Goal: Task Accomplishment & Management: Complete application form

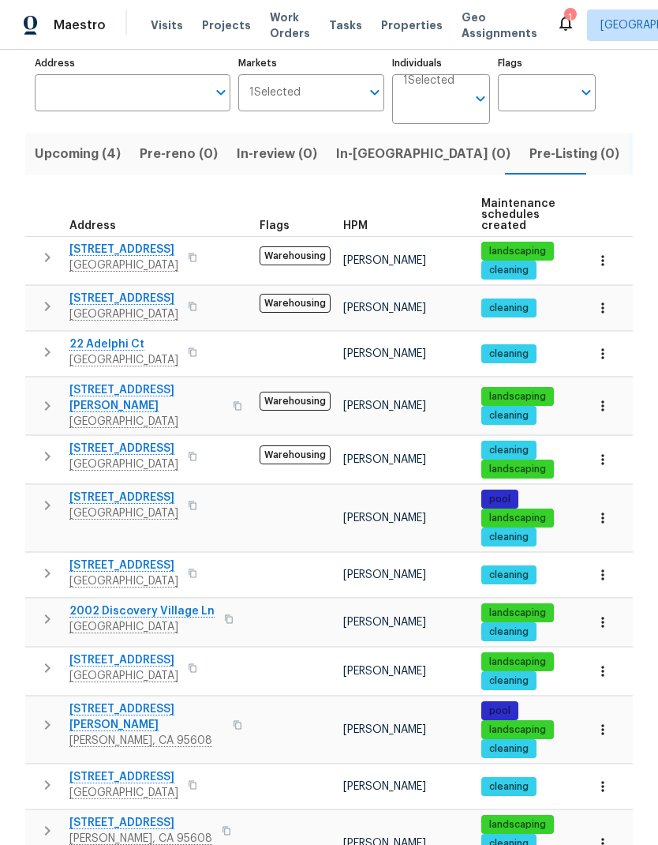
scroll to position [100, 0]
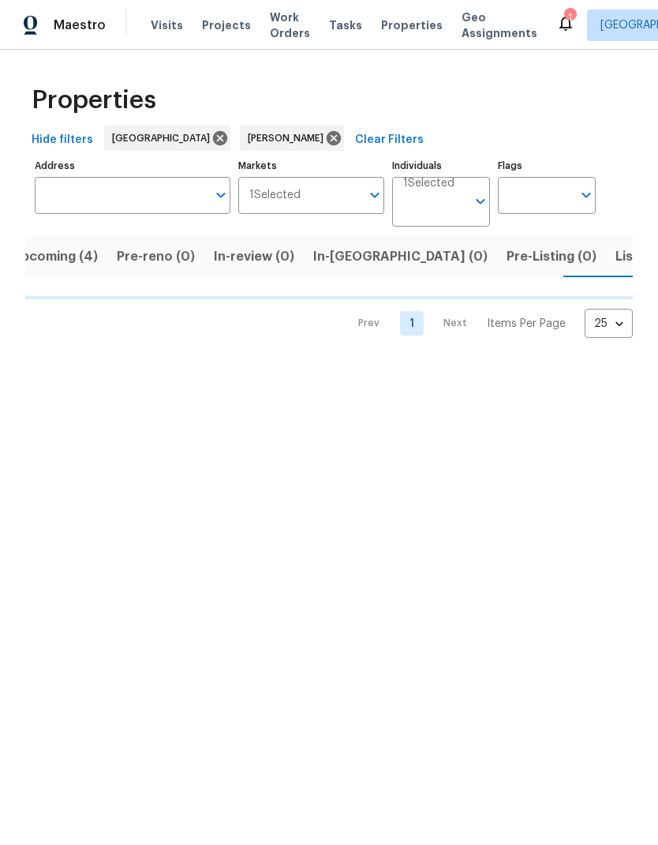
scroll to position [0, 31]
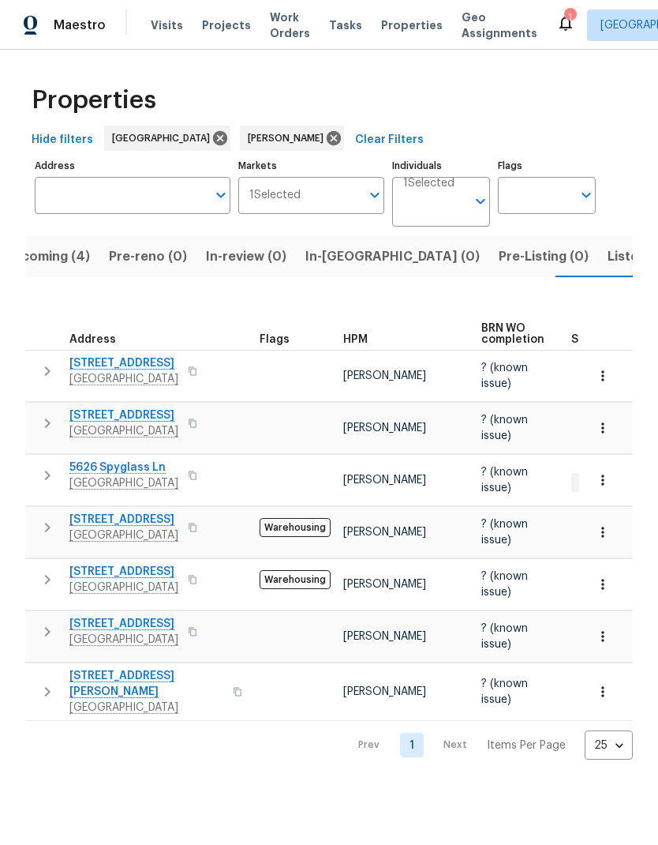
click at [608, 262] on span "Listed (14)" at bounding box center [641, 257] width 66 height 22
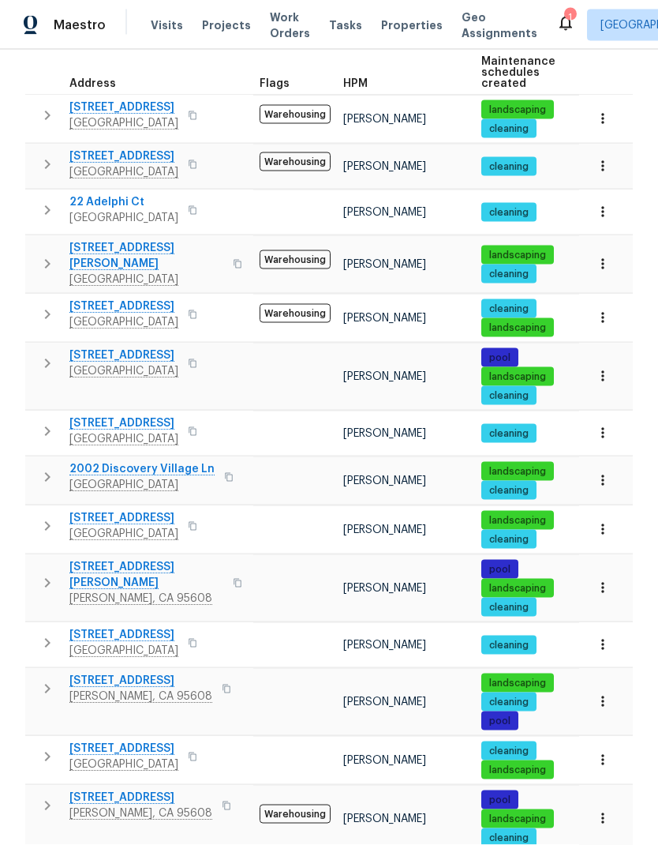
scroll to position [43, 0]
click at [199, 516] on button "button" at bounding box center [192, 527] width 19 height 22
click at [197, 523] on icon "button" at bounding box center [193, 527] width 8 height 9
click at [197, 522] on icon "button" at bounding box center [192, 526] width 9 height 9
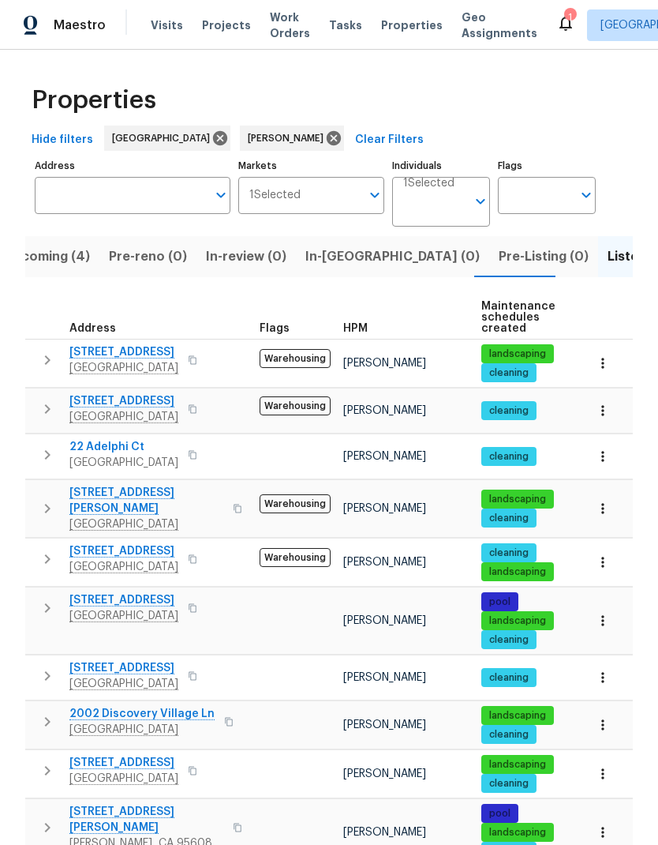
scroll to position [0, 0]
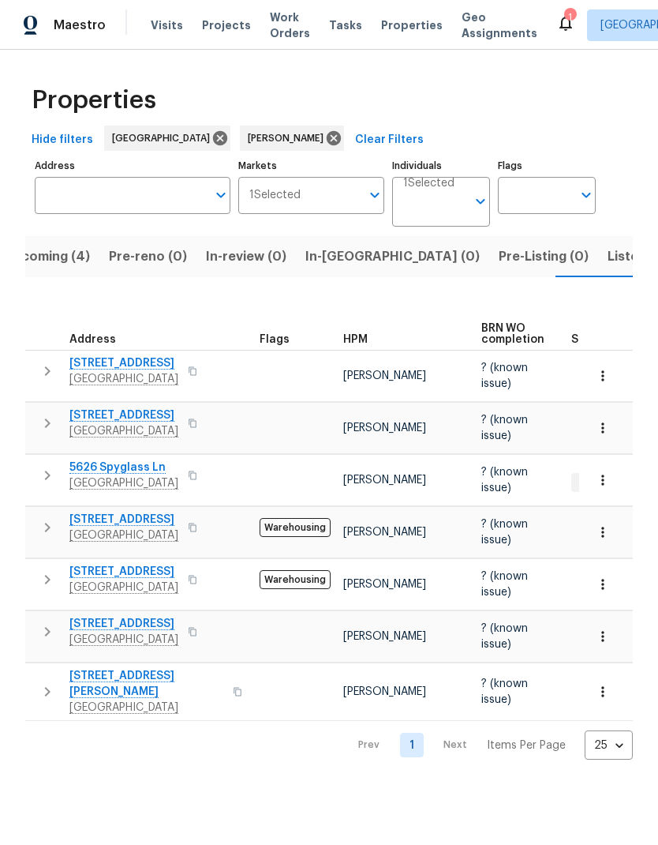
click at [608, 256] on span "Listed (14)" at bounding box center [641, 257] width 66 height 22
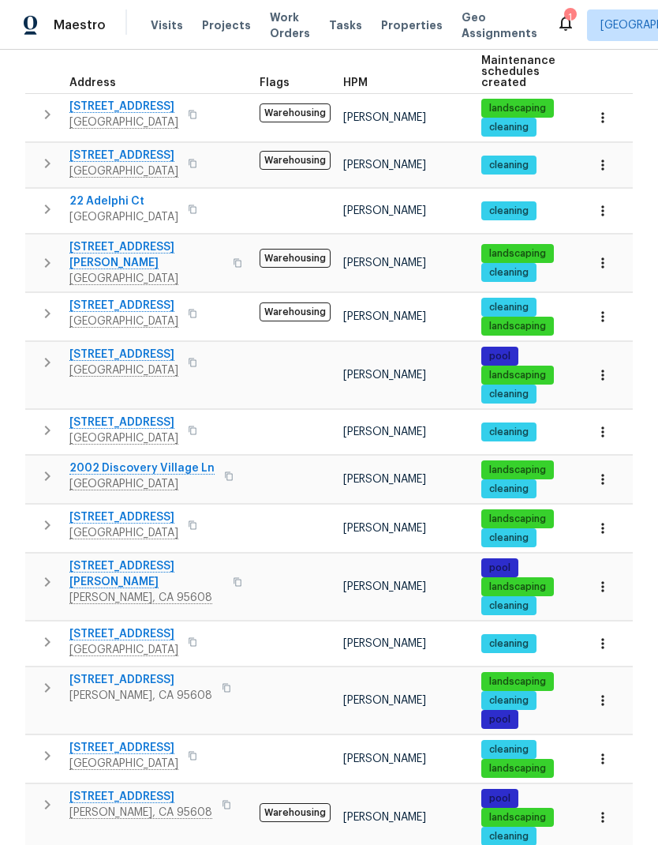
scroll to position [244, 0]
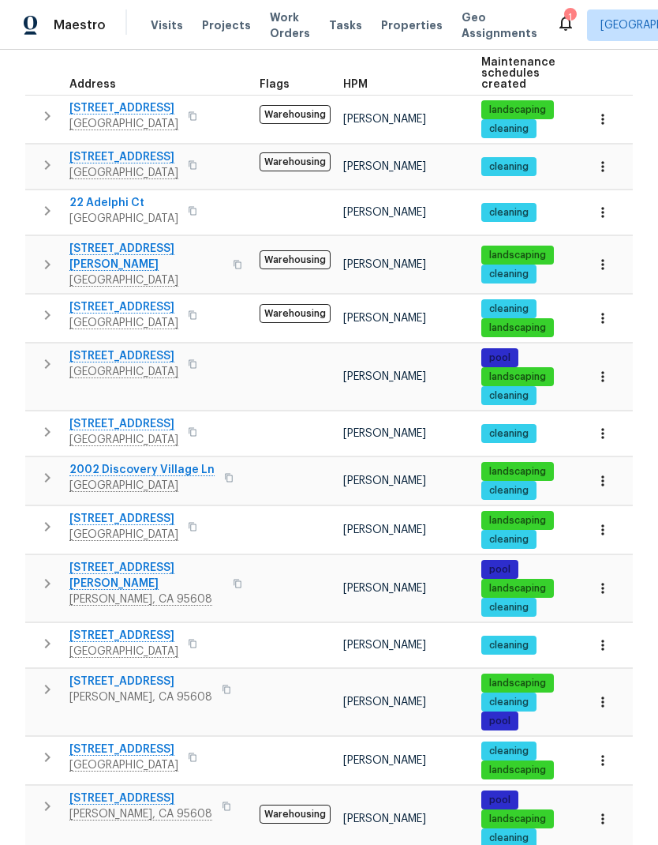
click at [202, 516] on button "button" at bounding box center [192, 527] width 19 height 22
click at [197, 522] on icon "button" at bounding box center [192, 526] width 9 height 9
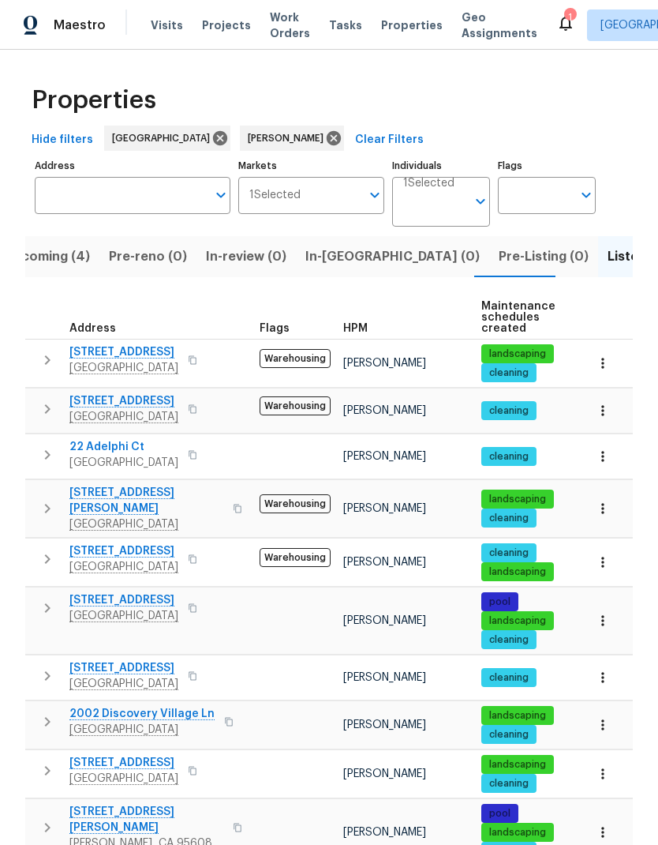
scroll to position [0, 0]
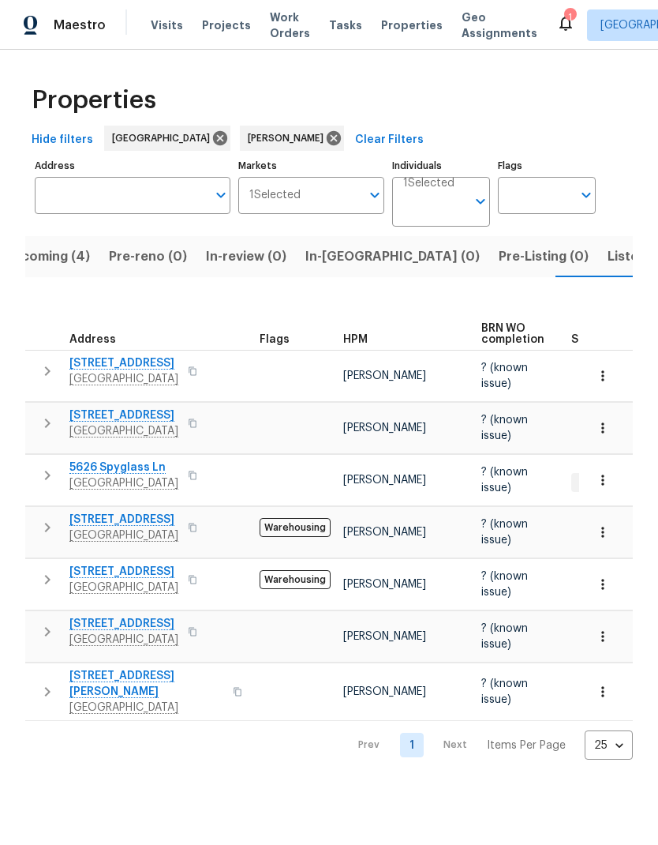
click at [217, 681] on div "8598 Flannery Way Sacramento, CA 95828" at bounding box center [158, 691] width 178 height 47
click at [234, 688] on icon "button" at bounding box center [238, 692] width 8 height 9
click at [202, 581] on button "button" at bounding box center [192, 579] width 19 height 22
click at [197, 576] on icon "button" at bounding box center [192, 579] width 9 height 9
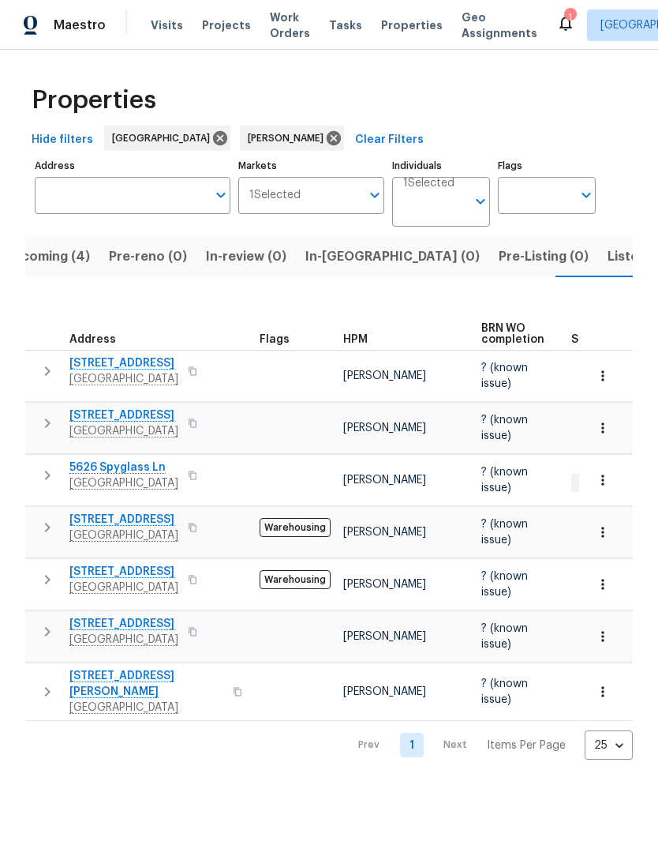
click at [197, 532] on icon "button" at bounding box center [193, 527] width 8 height 9
click at [197, 531] on icon "button" at bounding box center [192, 527] width 9 height 9
click at [202, 574] on button "button" at bounding box center [192, 579] width 19 height 22
click at [197, 581] on icon "button" at bounding box center [192, 579] width 9 height 9
click at [233, 687] on icon "button" at bounding box center [237, 691] width 9 height 9
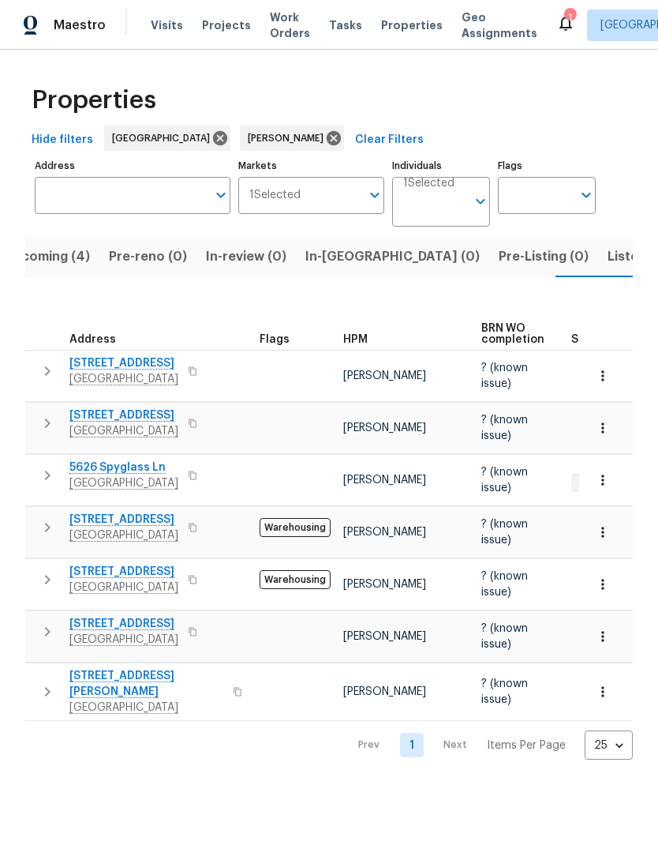
click at [228, 681] on button "button" at bounding box center [237, 692] width 19 height 38
click at [234, 688] on icon "button" at bounding box center [238, 692] width 8 height 9
click at [608, 254] on span "Listed (14)" at bounding box center [641, 257] width 66 height 22
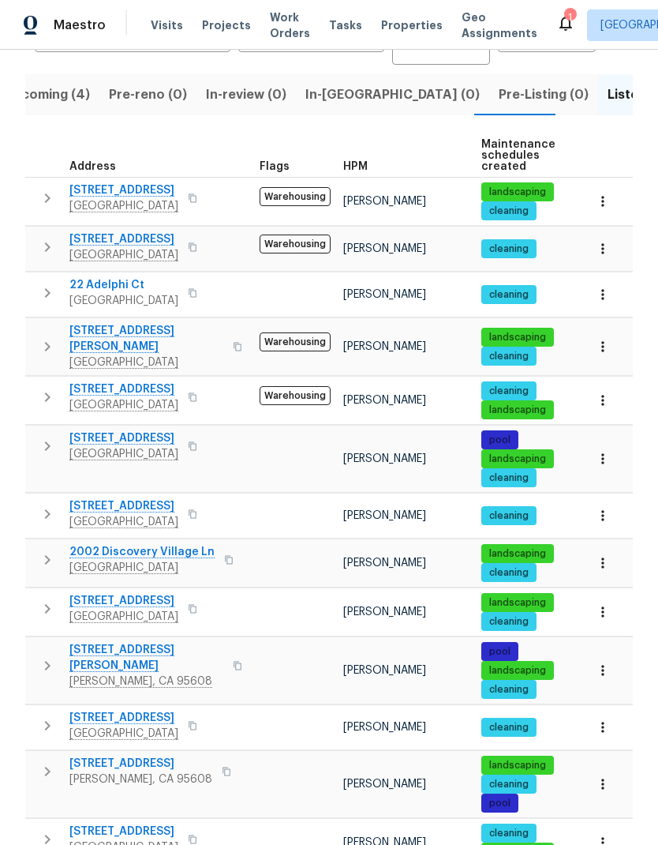
scroll to position [171, 0]
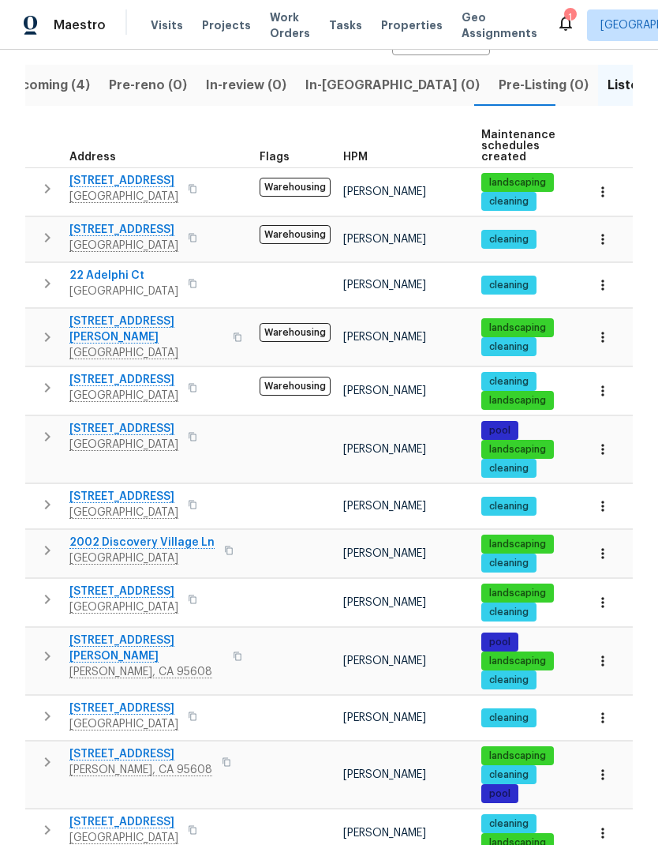
click at [197, 595] on icon "button" at bounding box center [193, 599] width 8 height 9
click at [197, 594] on icon "button" at bounding box center [192, 598] width 9 height 9
click at [202, 195] on button "button" at bounding box center [192, 189] width 19 height 22
click at [202, 188] on button "button" at bounding box center [192, 189] width 19 height 22
click at [202, 194] on button "button" at bounding box center [192, 189] width 19 height 22
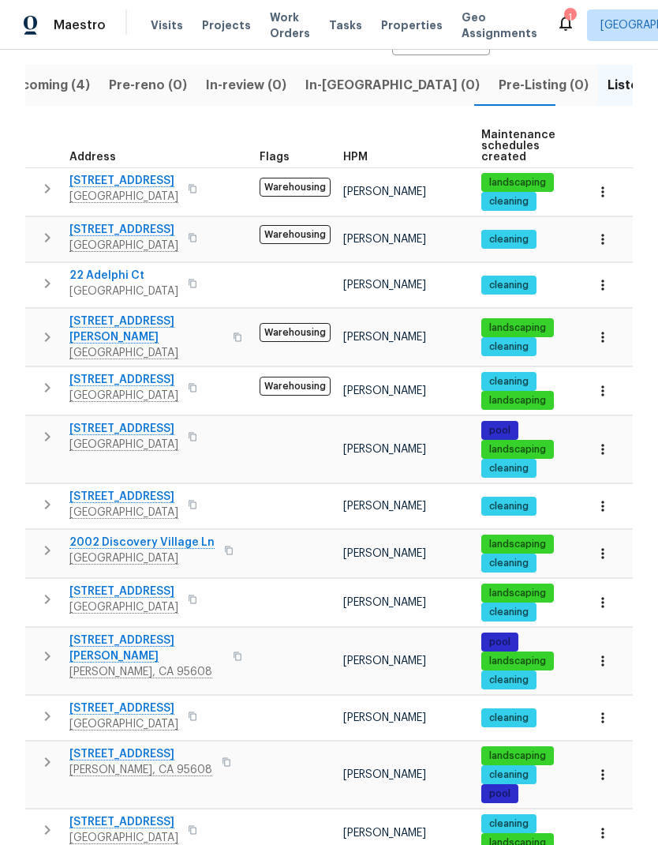
click at [197, 193] on icon "button" at bounding box center [192, 188] width 9 height 9
click at [197, 193] on icon "button" at bounding box center [193, 189] width 8 height 9
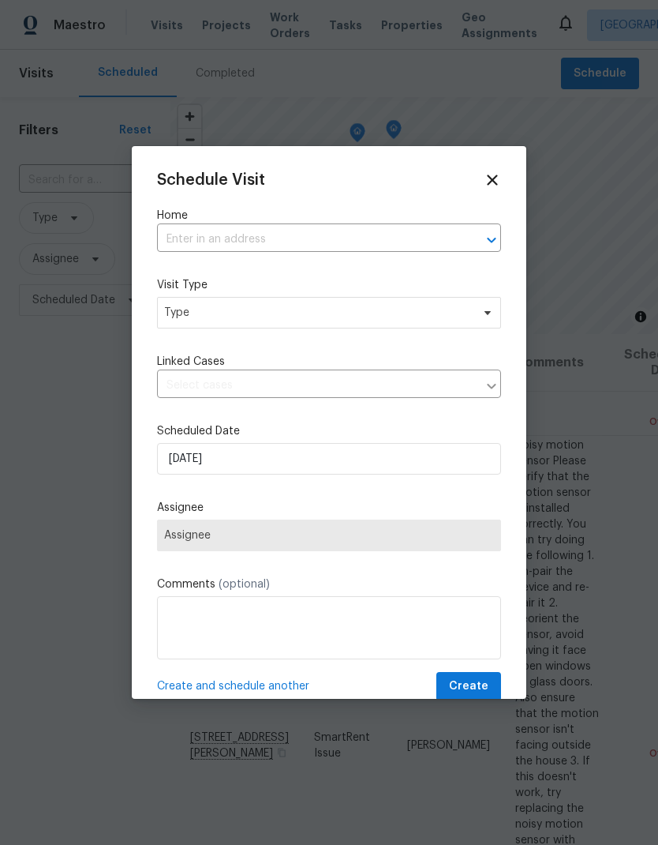
click at [264, 237] on input "text" at bounding box center [307, 239] width 300 height 24
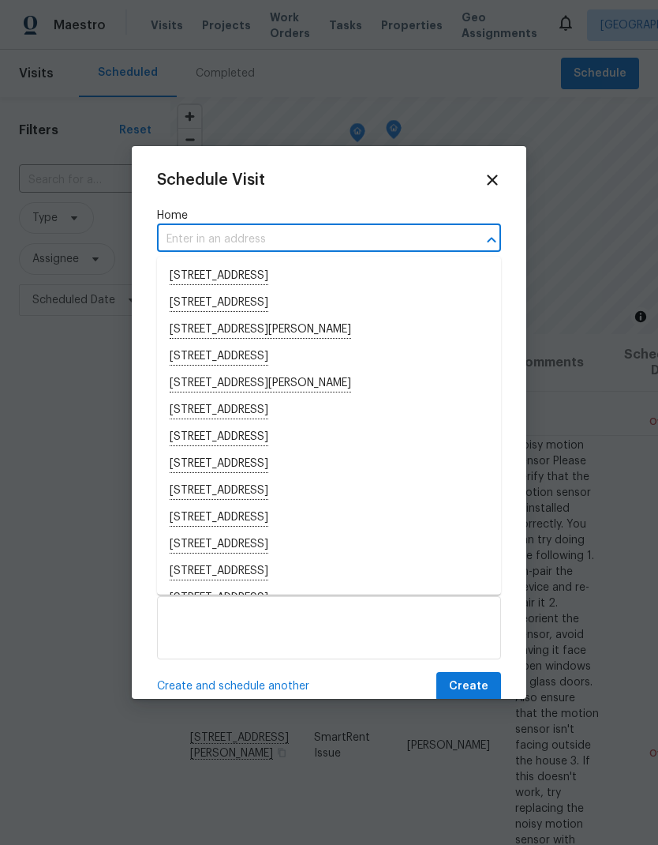
click at [241, 231] on input "text" at bounding box center [307, 239] width 300 height 24
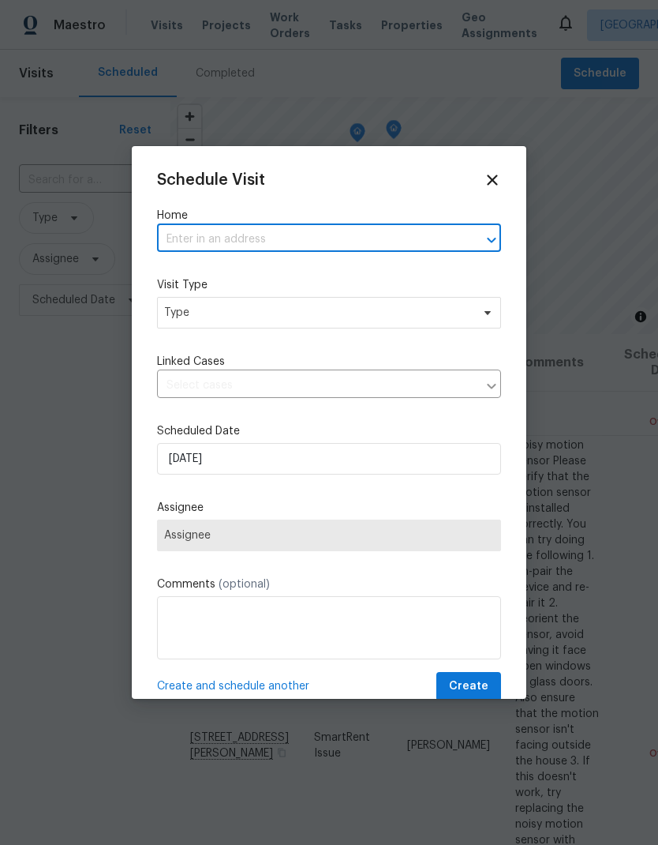
paste input "[STREET_ADDRESS]"
type input "[STREET_ADDRESS]"
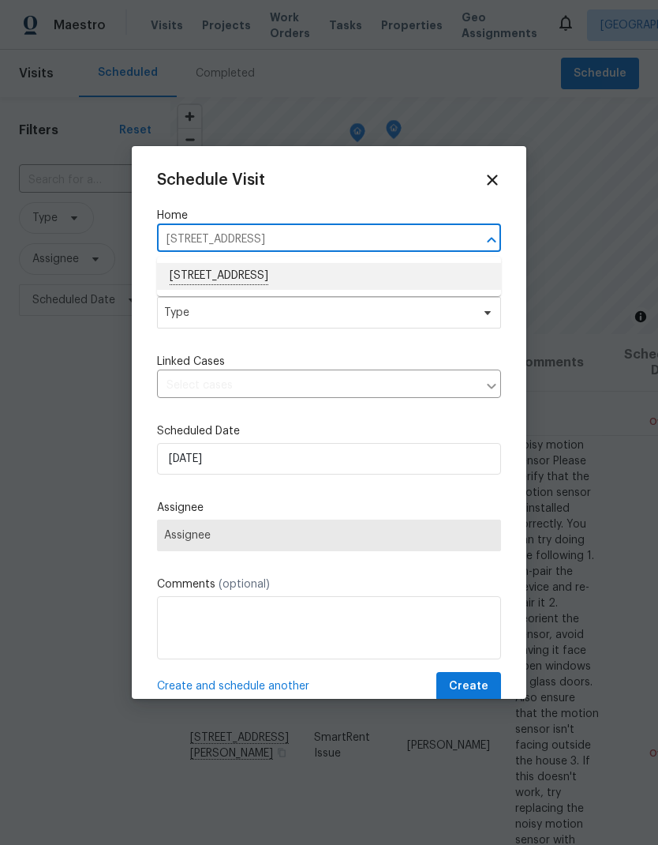
click at [362, 281] on li "[STREET_ADDRESS]" at bounding box center [329, 276] width 344 height 27
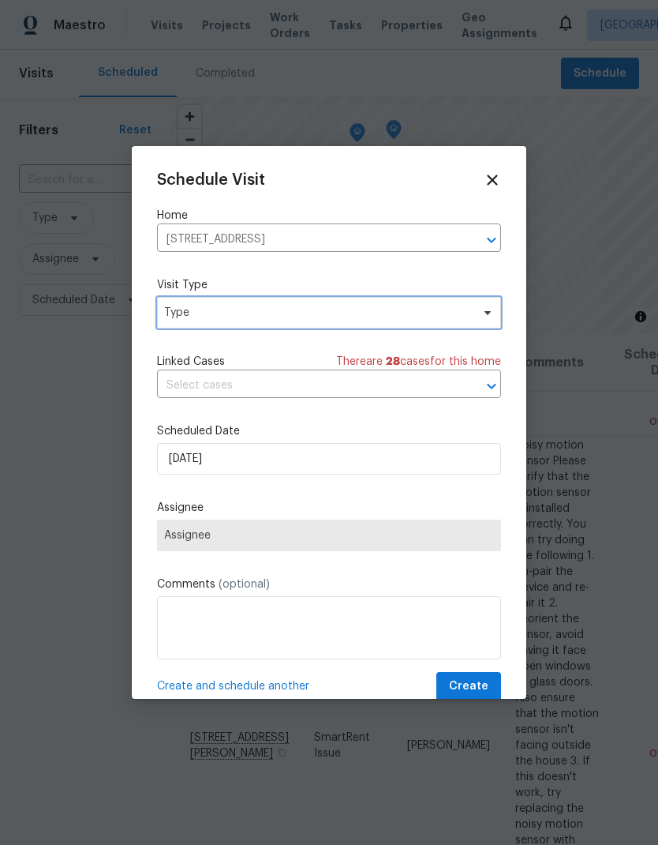
click at [346, 317] on span "Type" at bounding box center [317, 313] width 307 height 16
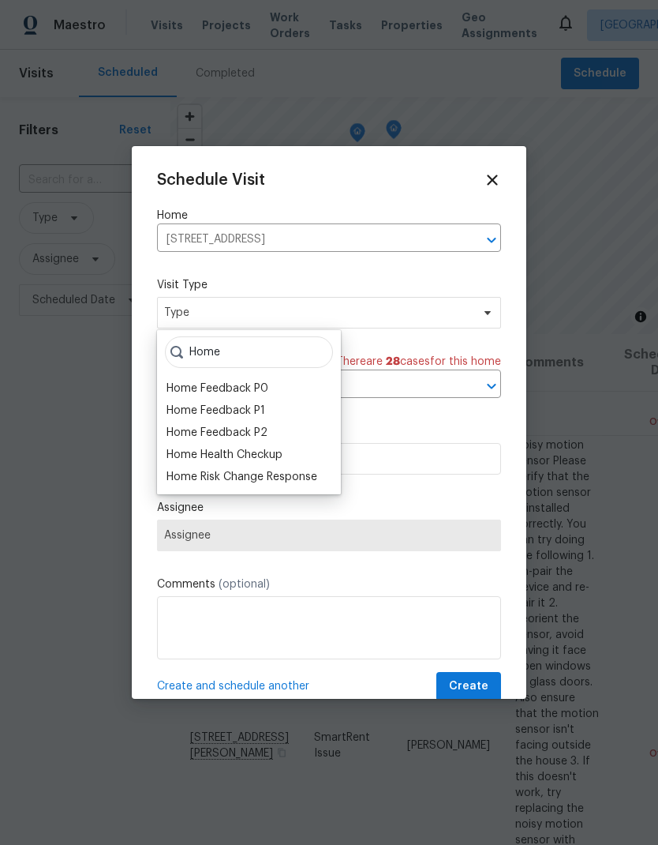
type input "Home"
click at [269, 457] on div "Home Health Checkup" at bounding box center [225, 455] width 116 height 16
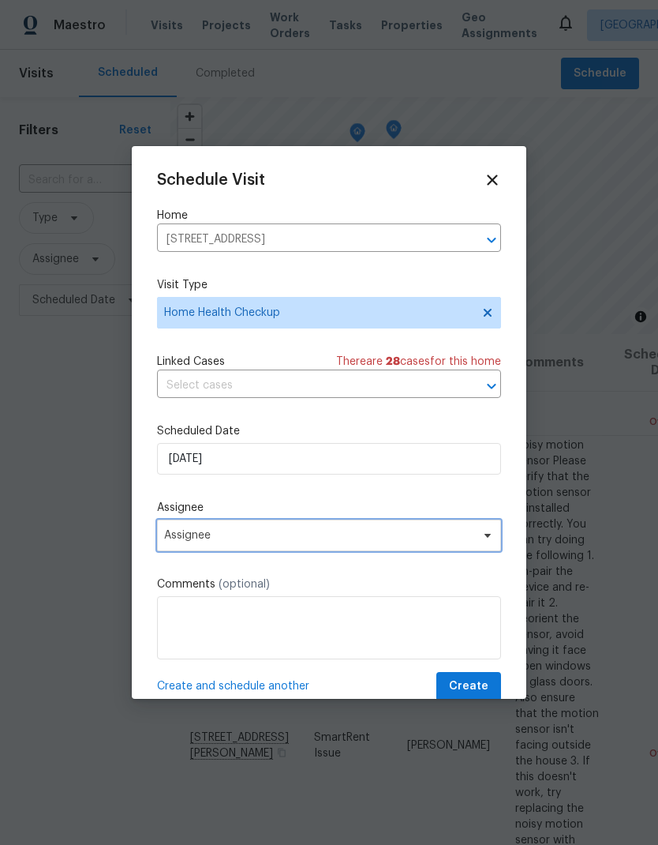
click at [313, 537] on span "Assignee" at bounding box center [318, 535] width 309 height 13
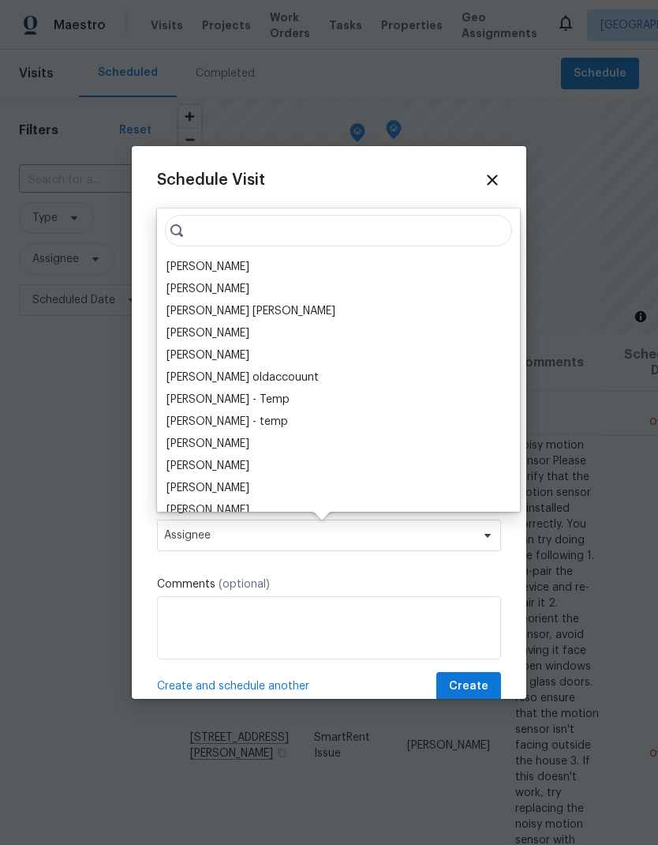
click at [227, 266] on div "[PERSON_NAME]" at bounding box center [208, 267] width 83 height 16
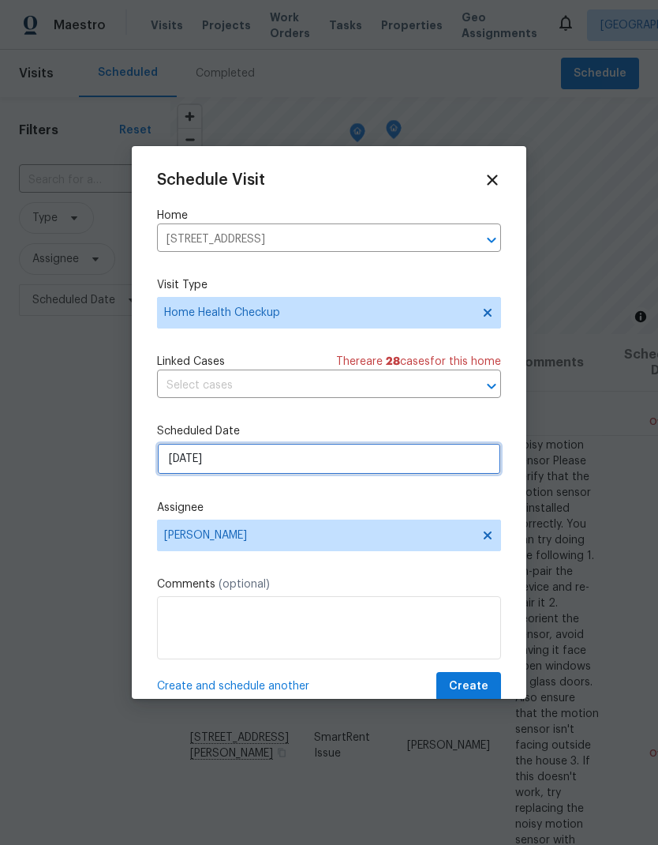
click at [374, 458] on input "[DATE]" at bounding box center [329, 459] width 344 height 32
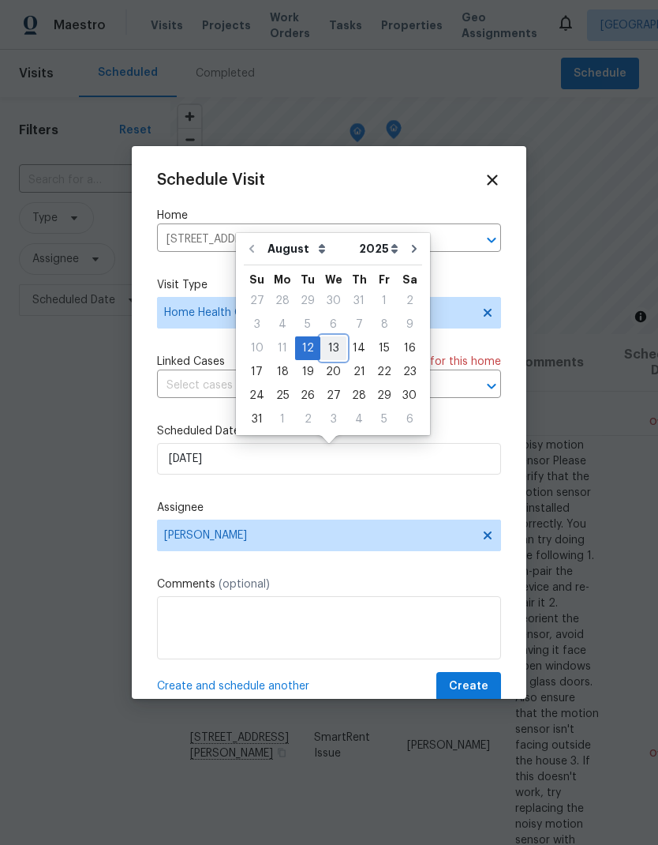
click at [327, 339] on div "13" at bounding box center [334, 348] width 26 height 22
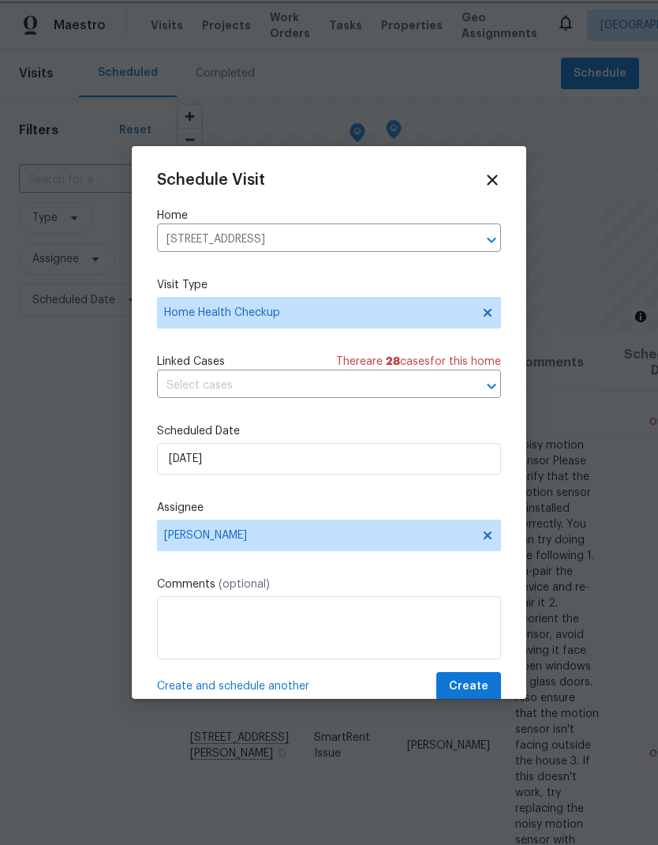
type input "[DATE]"
click at [476, 682] on span "Create" at bounding box center [468, 687] width 39 height 20
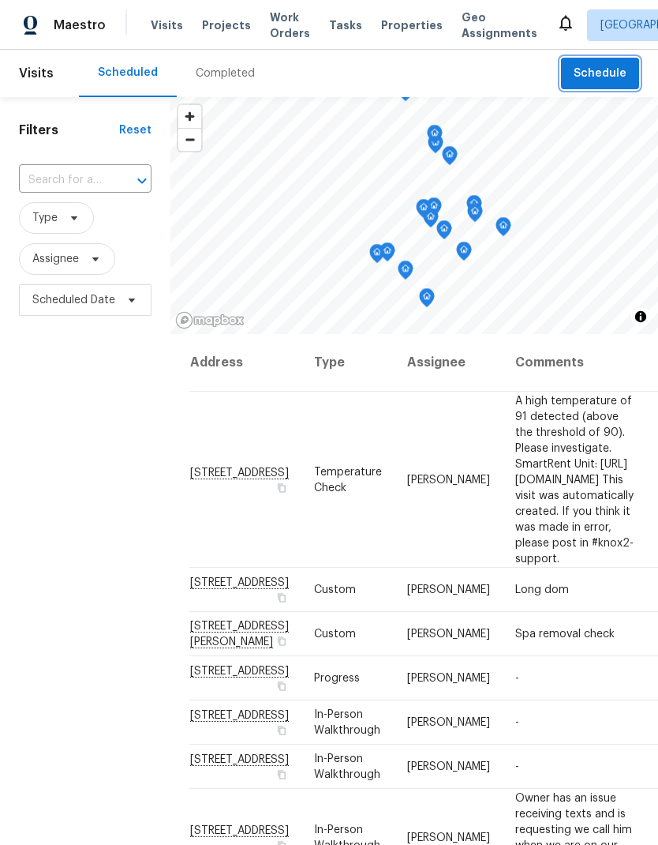
click at [602, 75] on span "Schedule" at bounding box center [600, 74] width 53 height 20
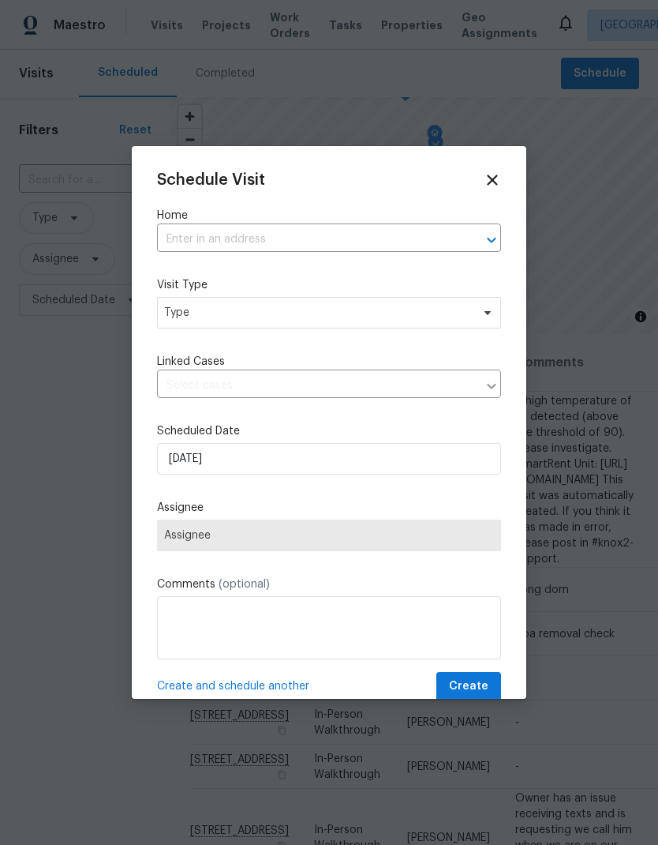
click at [266, 238] on input "text" at bounding box center [307, 239] width 300 height 24
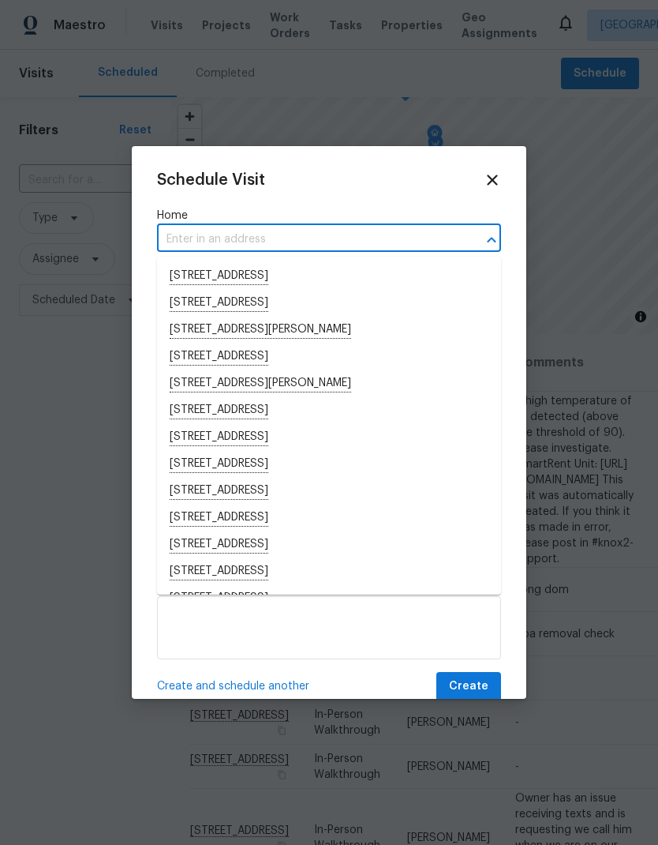
click at [235, 229] on input "text" at bounding box center [307, 239] width 300 height 24
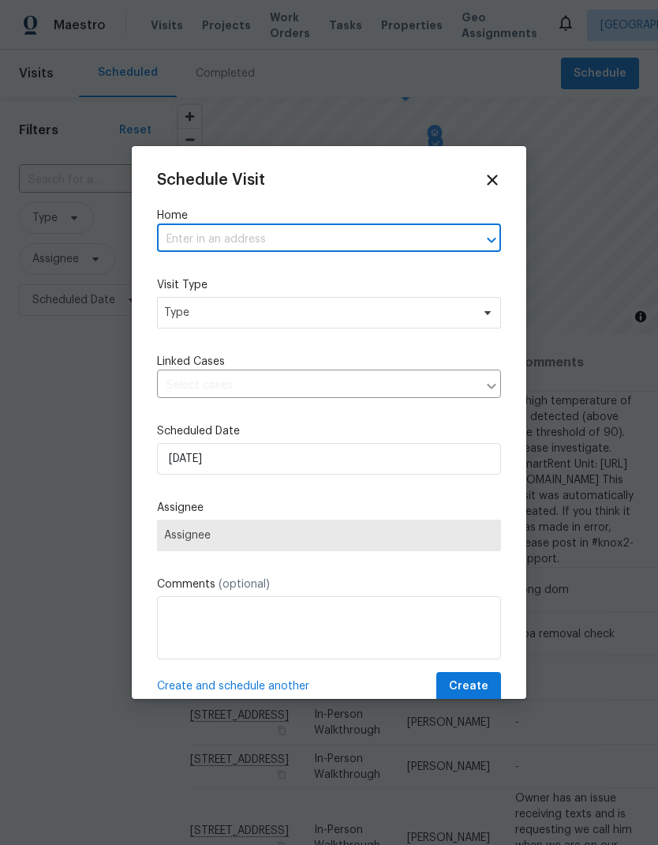
paste input "[STREET_ADDRESS]"
type input "[STREET_ADDRESS]"
click at [313, 274] on li "[STREET_ADDRESS]" at bounding box center [329, 276] width 344 height 27
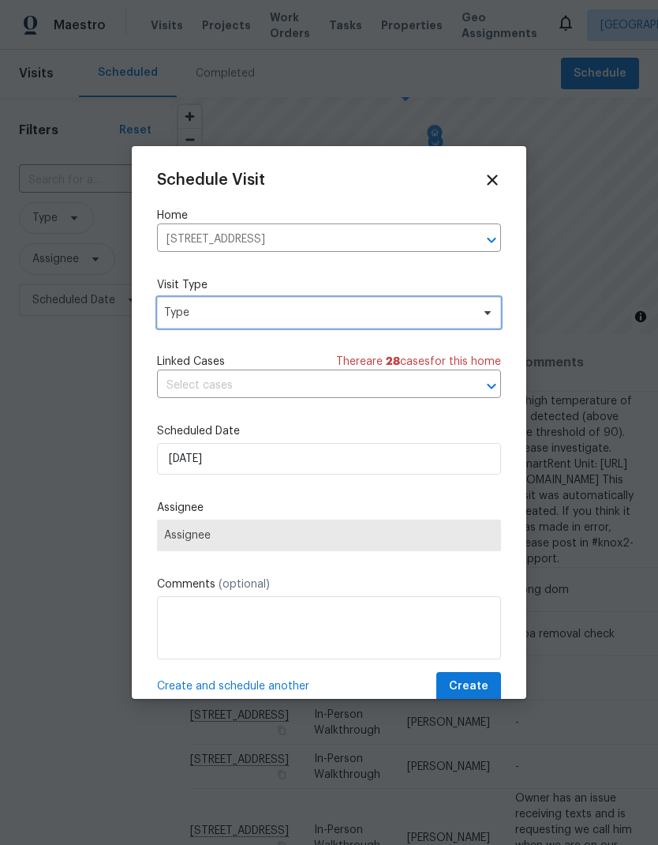
click at [304, 317] on span "Type" at bounding box center [317, 313] width 307 height 16
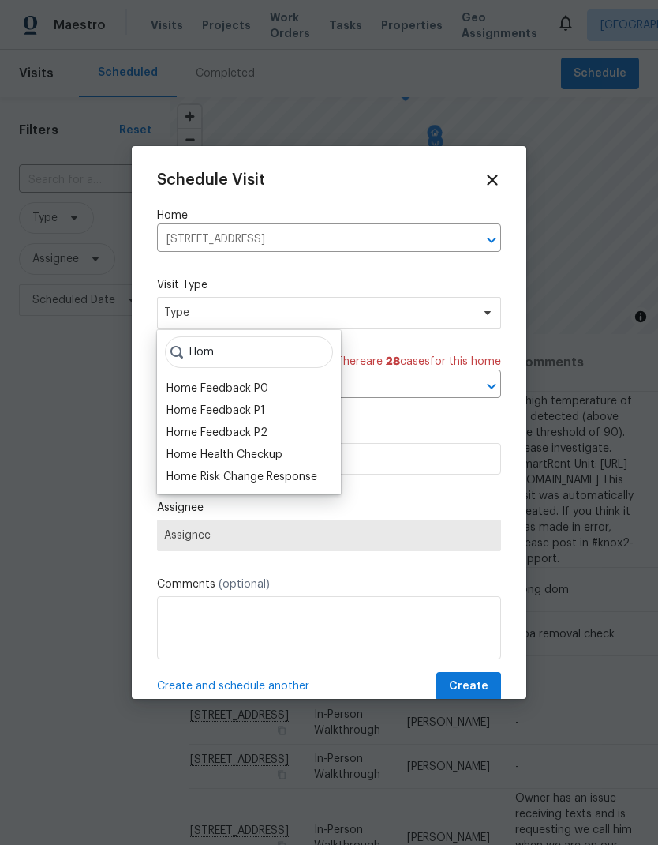
type input "Hom"
click at [279, 452] on div "Home Health Checkup" at bounding box center [225, 455] width 116 height 16
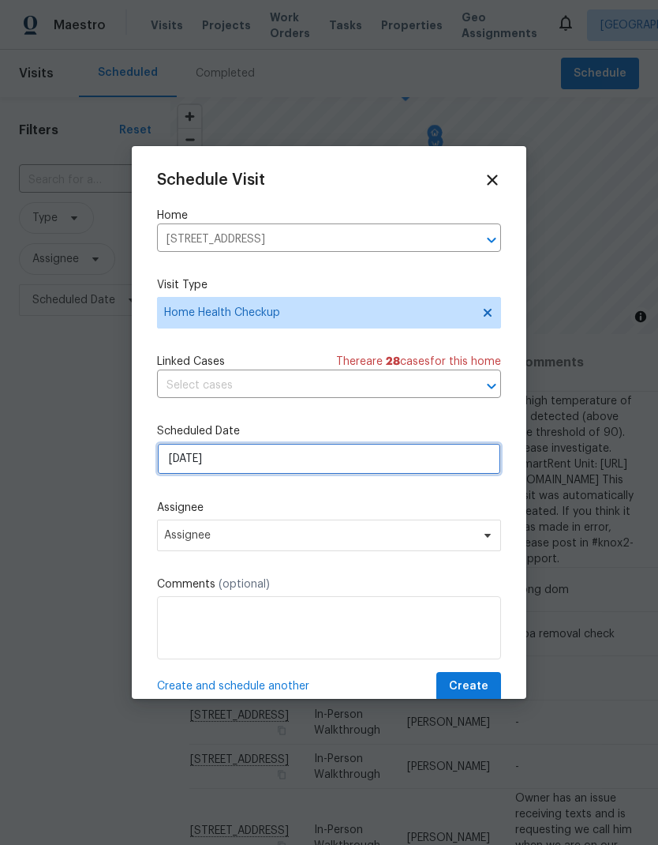
click at [308, 459] on input "[DATE]" at bounding box center [329, 459] width 344 height 32
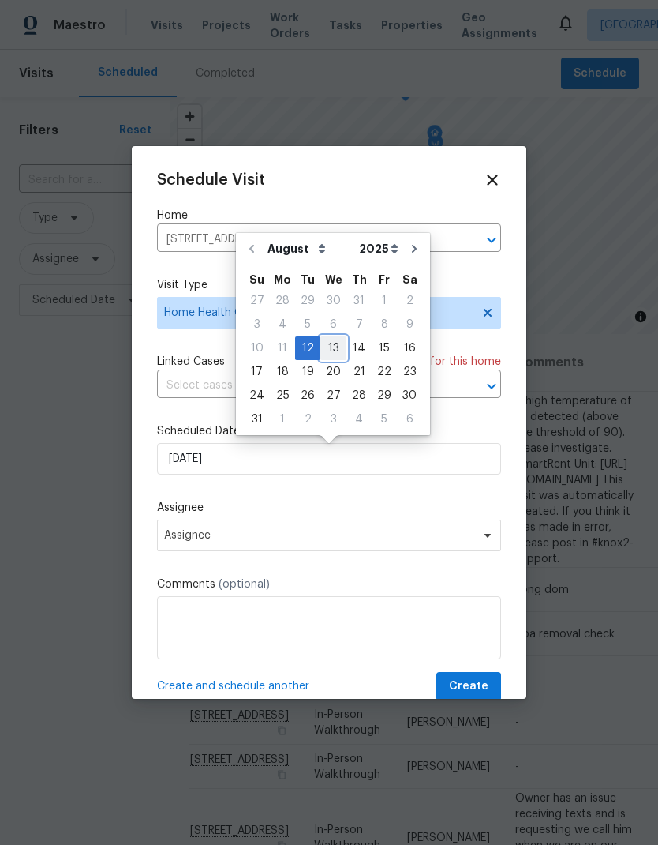
click at [336, 344] on div "13" at bounding box center [334, 348] width 26 height 22
type input "[DATE]"
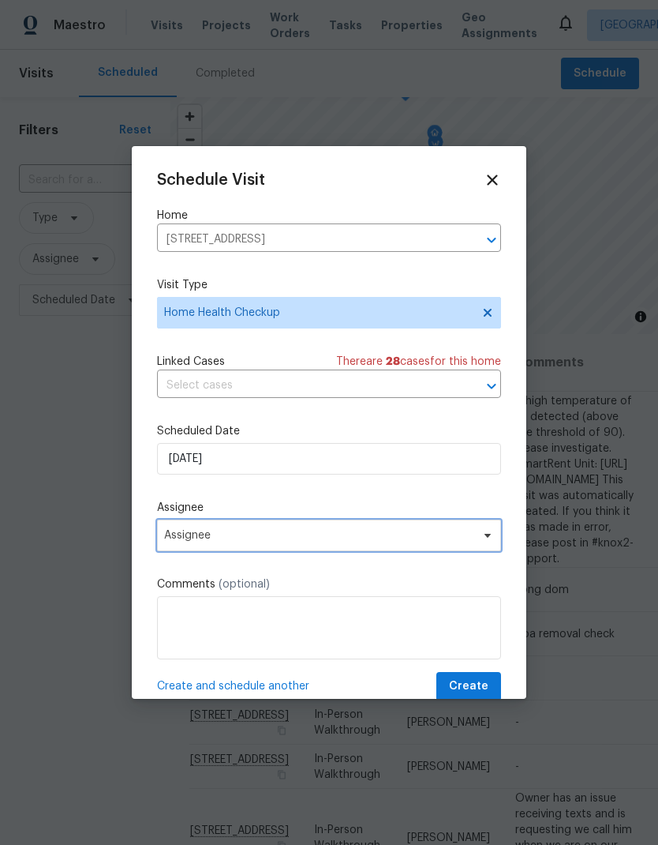
click at [357, 534] on span "Assignee" at bounding box center [318, 535] width 309 height 13
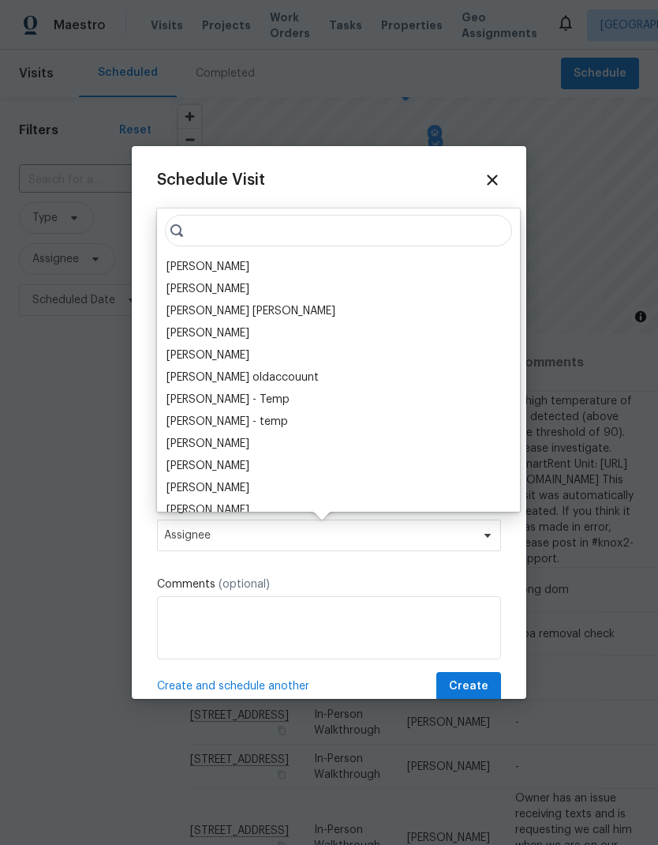
click at [224, 269] on div "[PERSON_NAME]" at bounding box center [208, 267] width 83 height 16
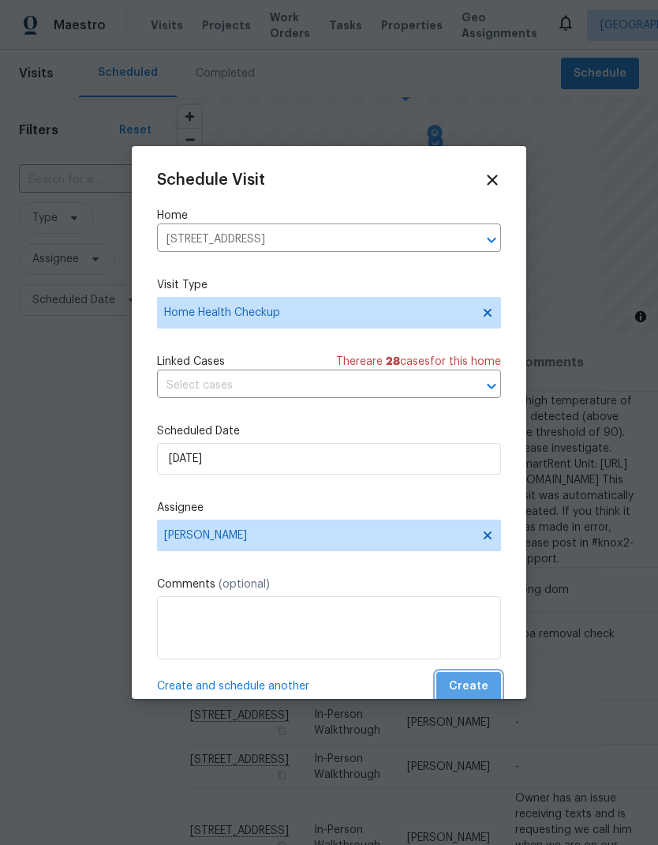
click at [482, 686] on span "Create" at bounding box center [468, 687] width 39 height 20
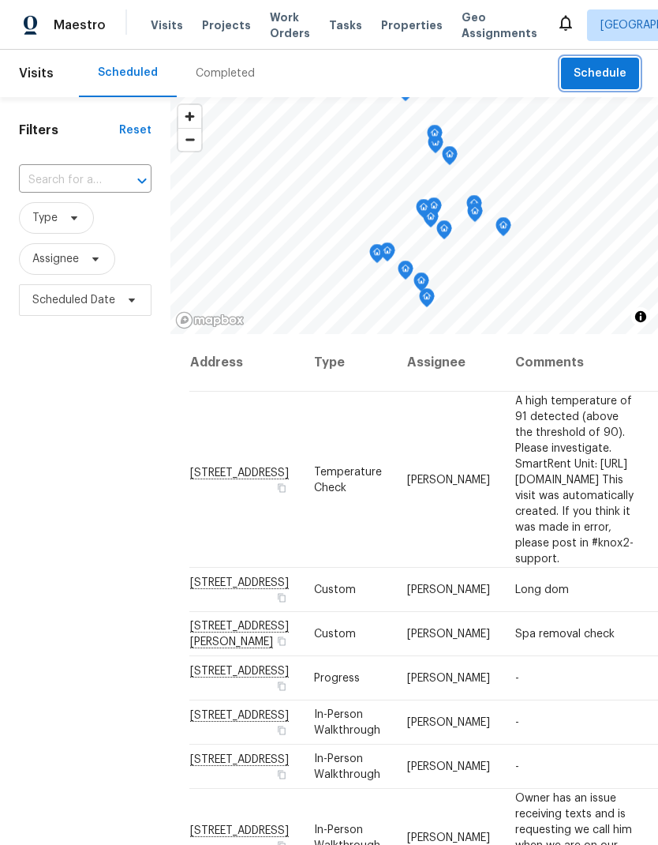
click at [619, 72] on span "Schedule" at bounding box center [600, 74] width 53 height 20
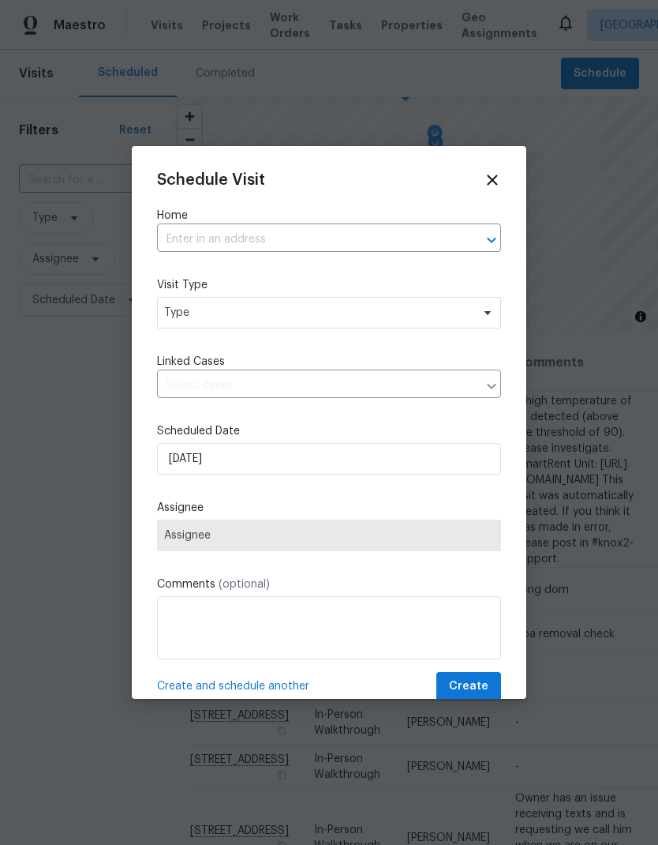
click at [294, 232] on input "text" at bounding box center [307, 239] width 300 height 24
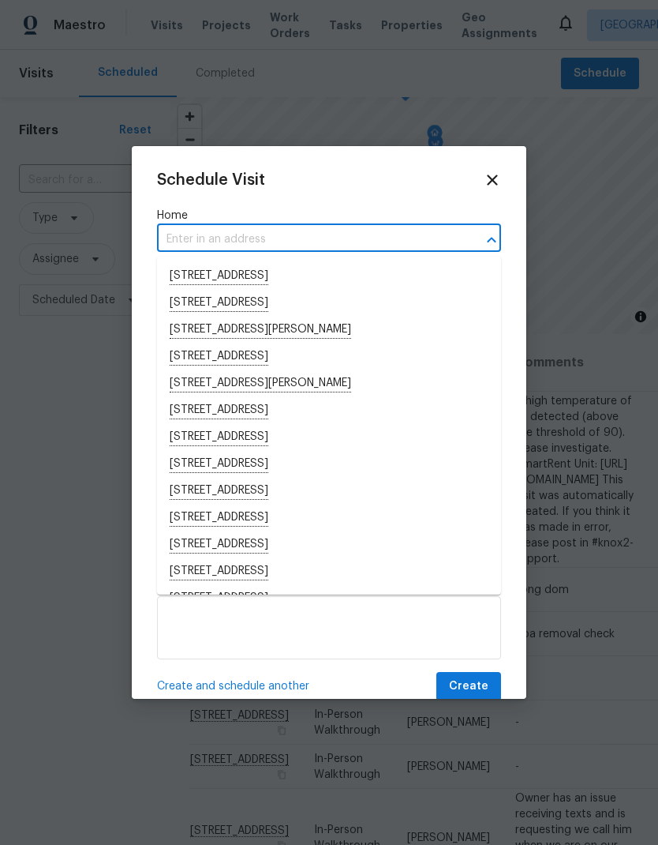
click at [233, 230] on input "text" at bounding box center [307, 239] width 300 height 24
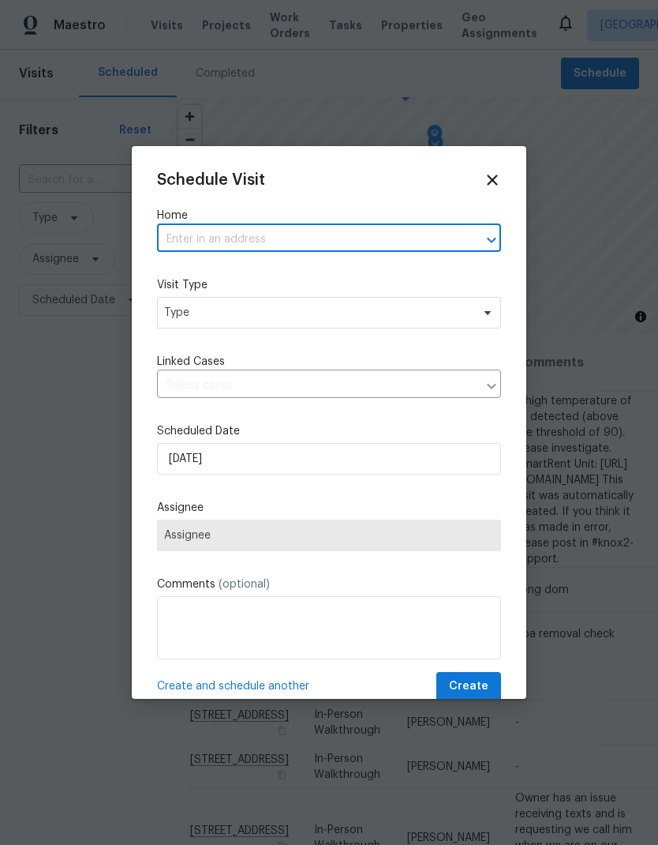
paste input "[STREET_ADDRESS][PERSON_NAME]"
type input "[STREET_ADDRESS][PERSON_NAME]"
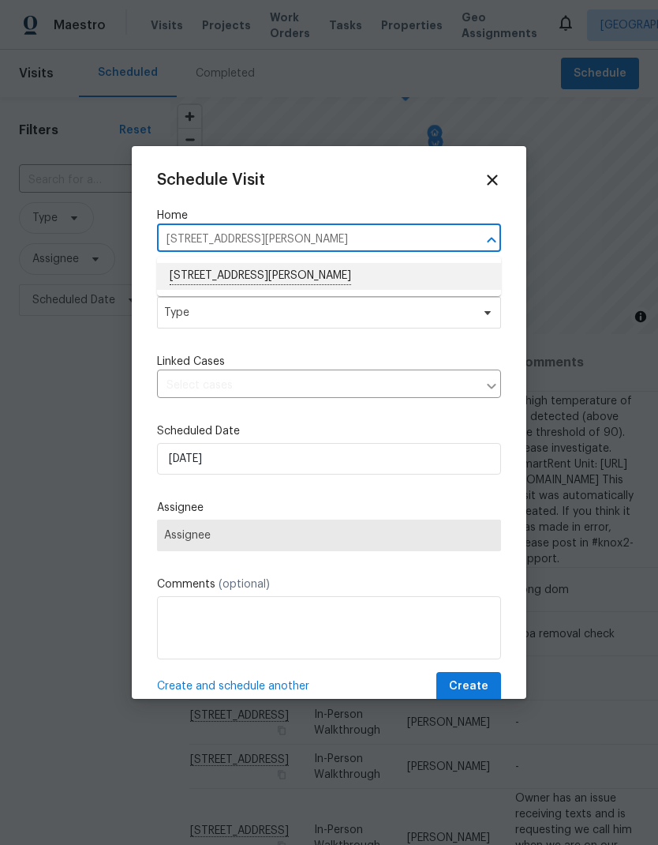
click at [353, 273] on li "[STREET_ADDRESS][PERSON_NAME]" at bounding box center [329, 276] width 344 height 27
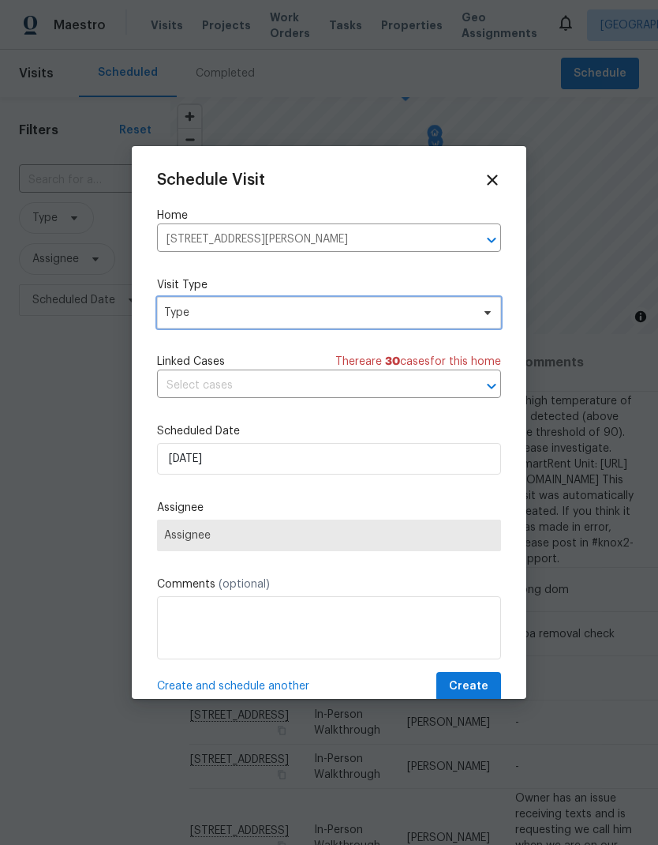
click at [287, 316] on span "Type" at bounding box center [317, 313] width 307 height 16
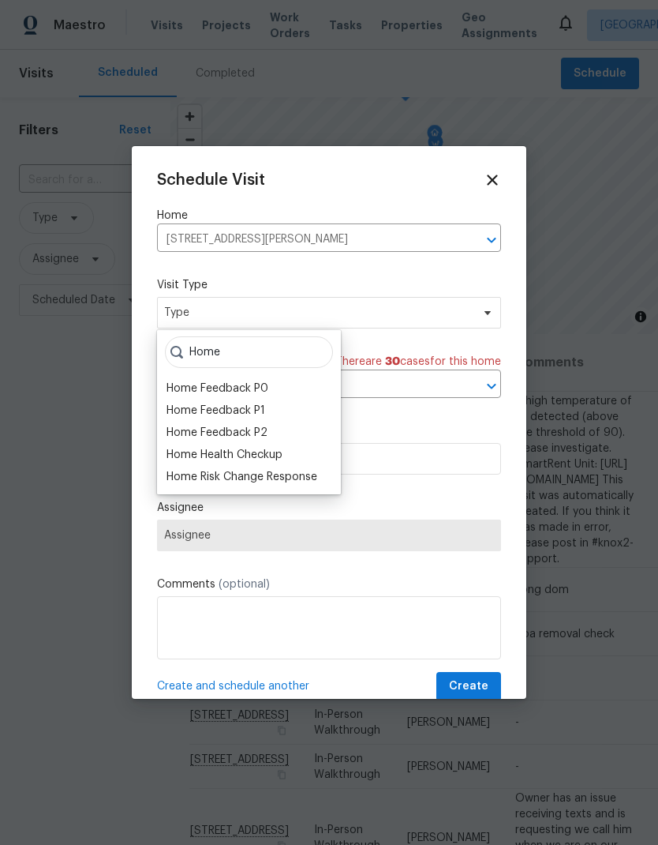
type input "Home"
click at [279, 458] on div "Home Health Checkup" at bounding box center [225, 455] width 116 height 16
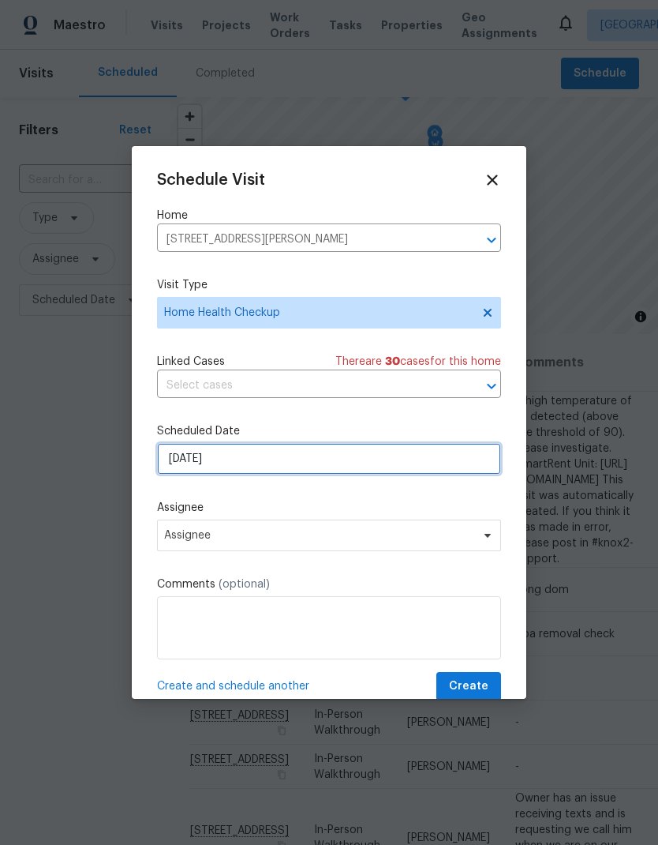
click at [319, 458] on input "[DATE]" at bounding box center [329, 459] width 344 height 32
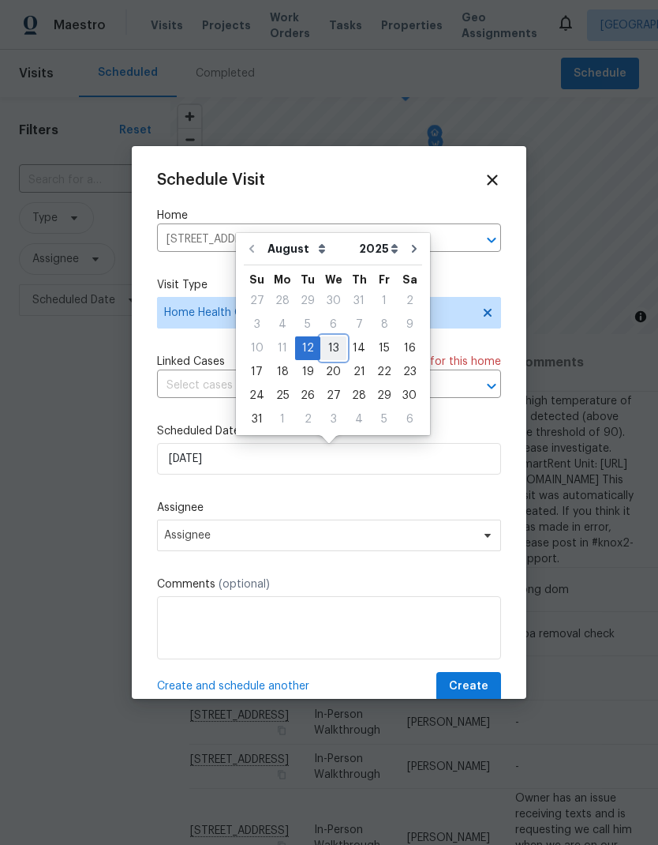
click at [340, 345] on div "10 11 12 13 14 15 16" at bounding box center [333, 348] width 178 height 24
click at [332, 344] on div "13" at bounding box center [334, 348] width 26 height 22
type input "[DATE]"
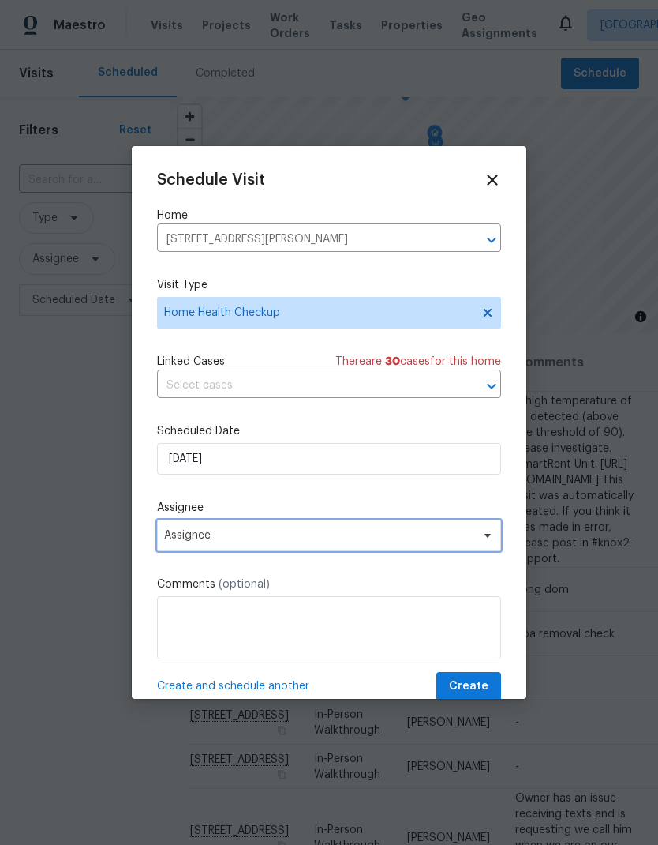
click at [409, 535] on span "Assignee" at bounding box center [318, 535] width 309 height 13
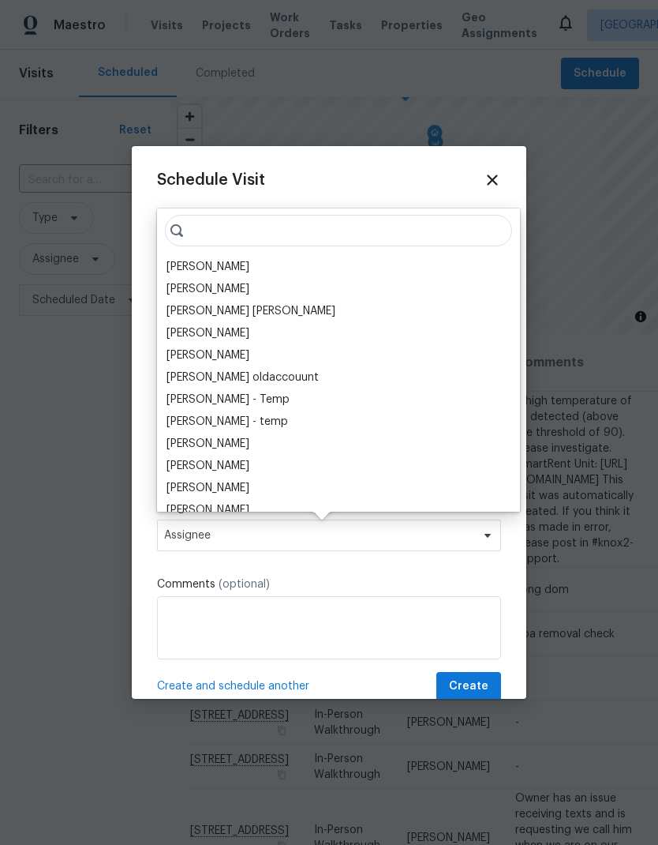
click at [227, 272] on div "[PERSON_NAME]" at bounding box center [208, 267] width 83 height 16
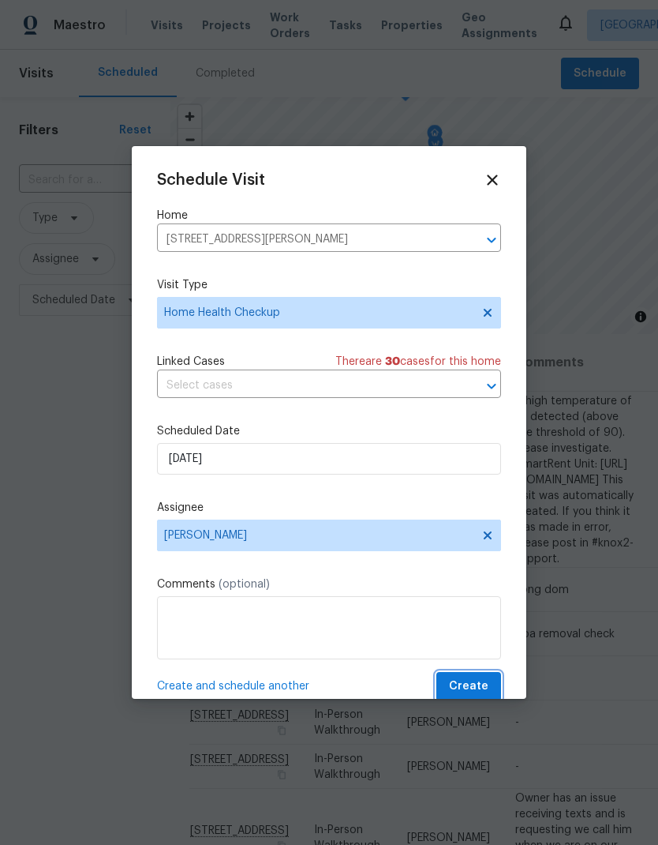
click at [474, 681] on span "Create" at bounding box center [468, 687] width 39 height 20
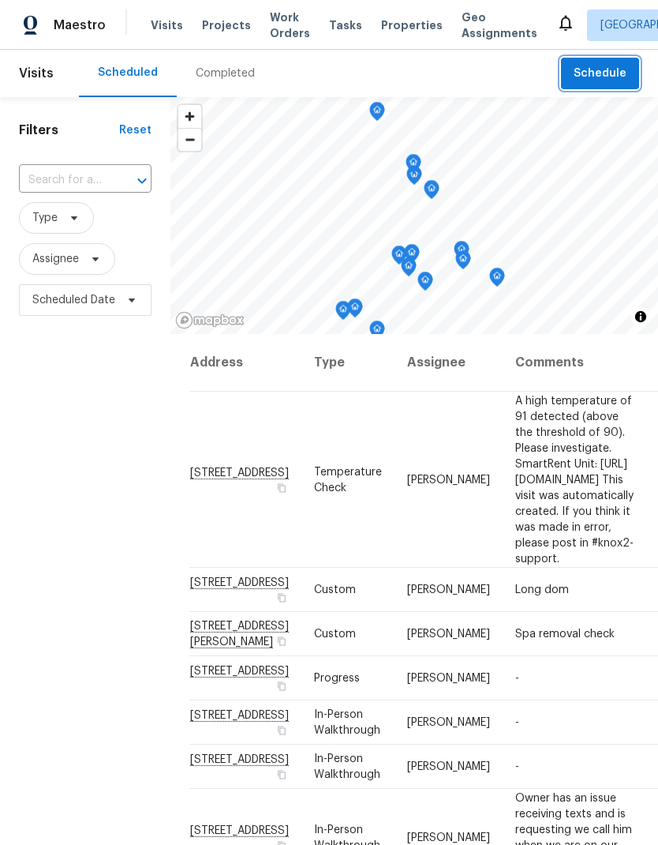
click at [619, 75] on span "Schedule" at bounding box center [600, 74] width 53 height 20
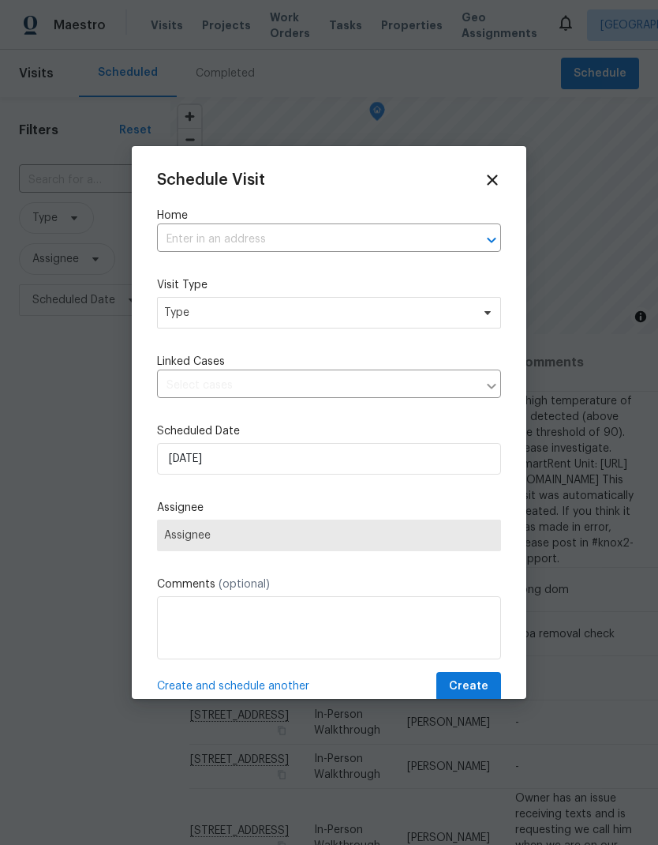
click at [265, 242] on input "text" at bounding box center [307, 239] width 300 height 24
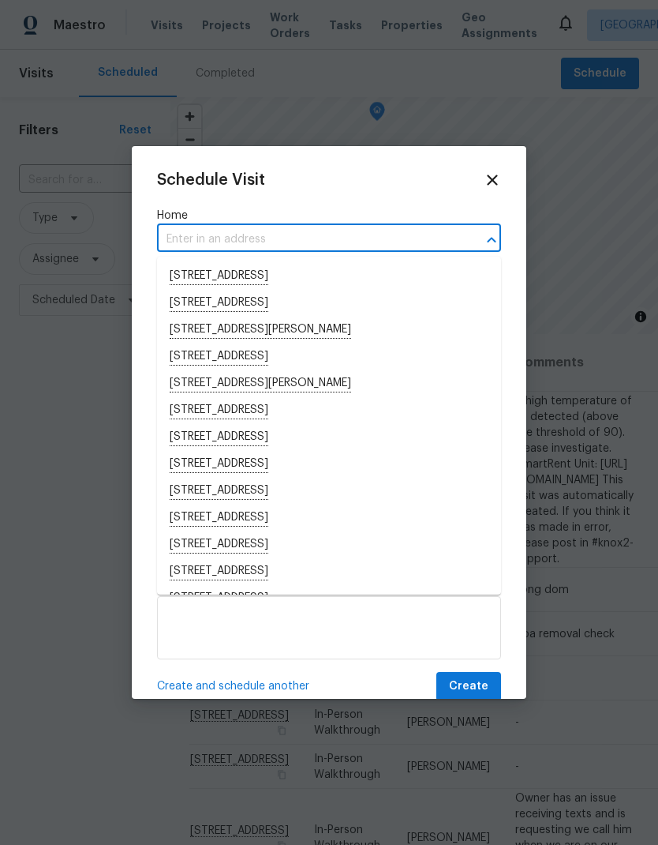
click at [214, 235] on input "text" at bounding box center [307, 239] width 300 height 24
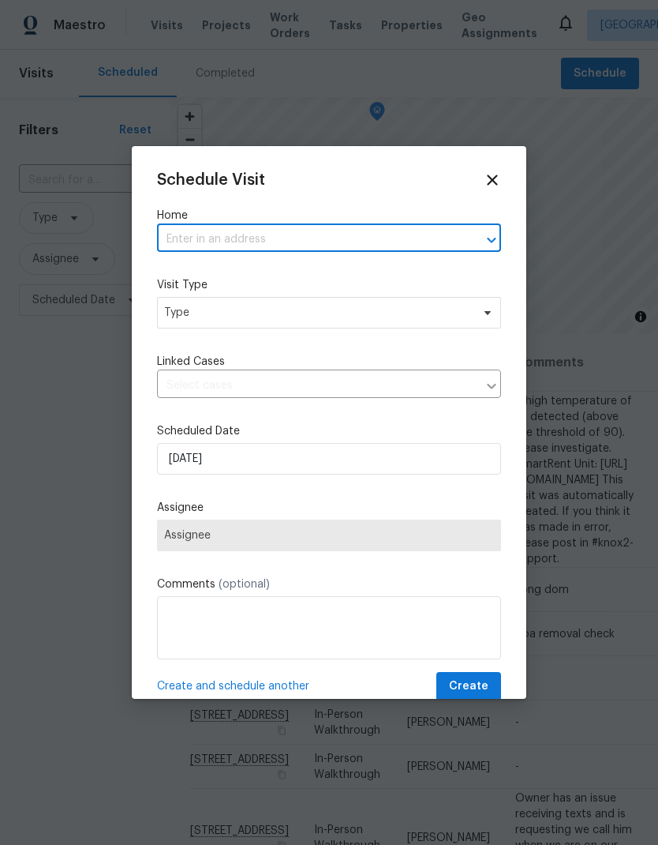
paste input "[STREET_ADDRESS]"
type input "[STREET_ADDRESS]"
click at [313, 270] on li "[STREET_ADDRESS]" at bounding box center [329, 276] width 344 height 27
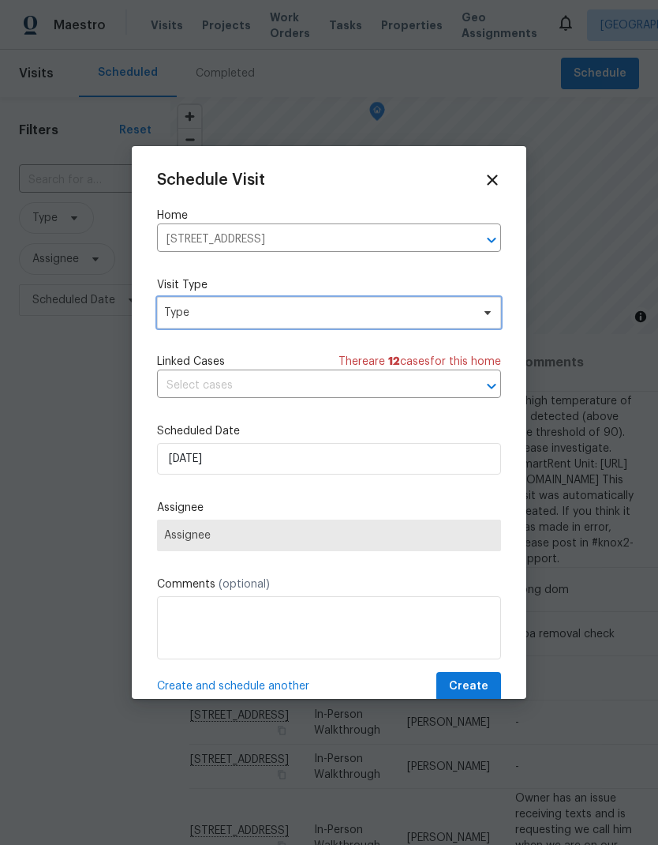
click at [336, 318] on span "Type" at bounding box center [317, 313] width 307 height 16
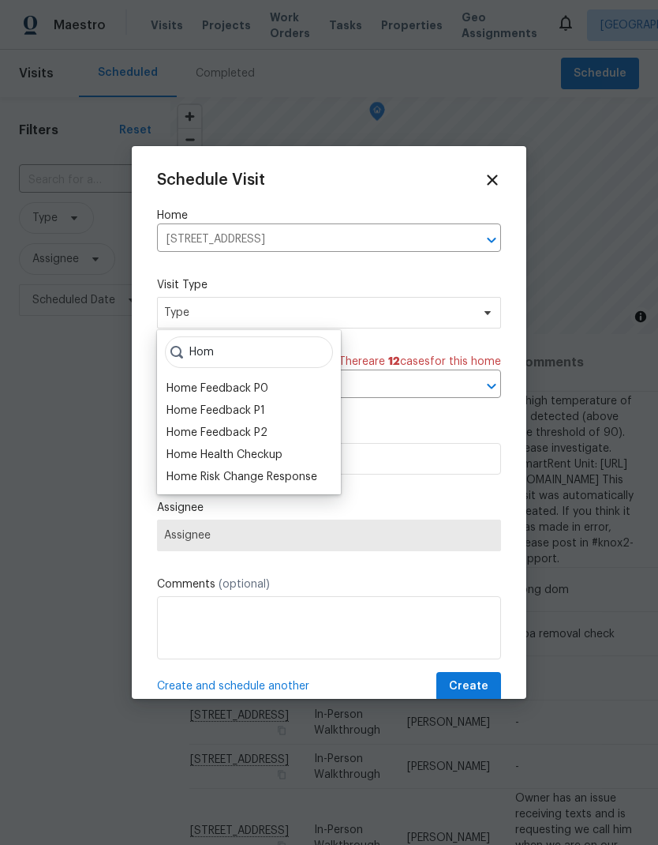
type input "Hom"
click at [275, 454] on div "Home Health Checkup" at bounding box center [225, 455] width 116 height 16
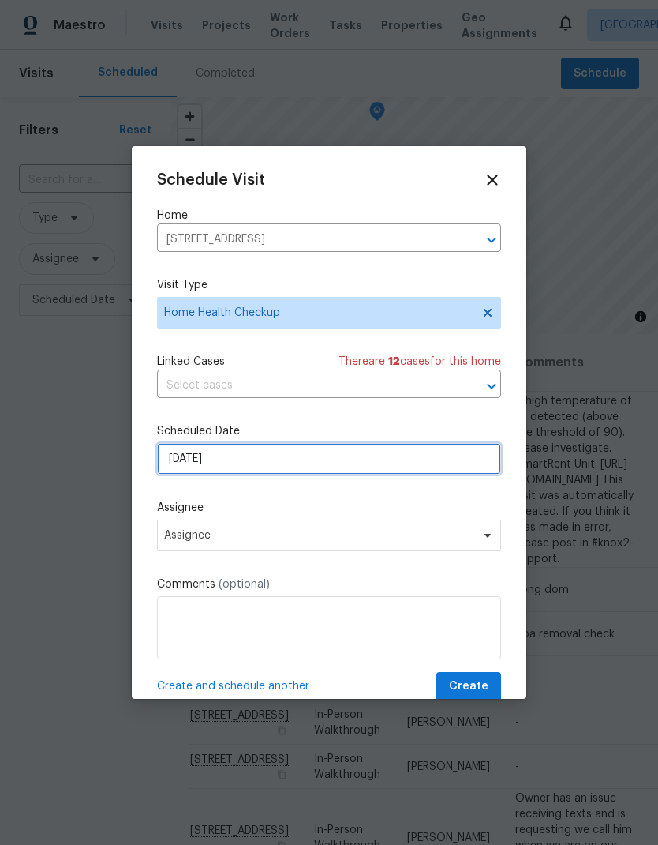
click at [324, 462] on input "[DATE]" at bounding box center [329, 459] width 344 height 32
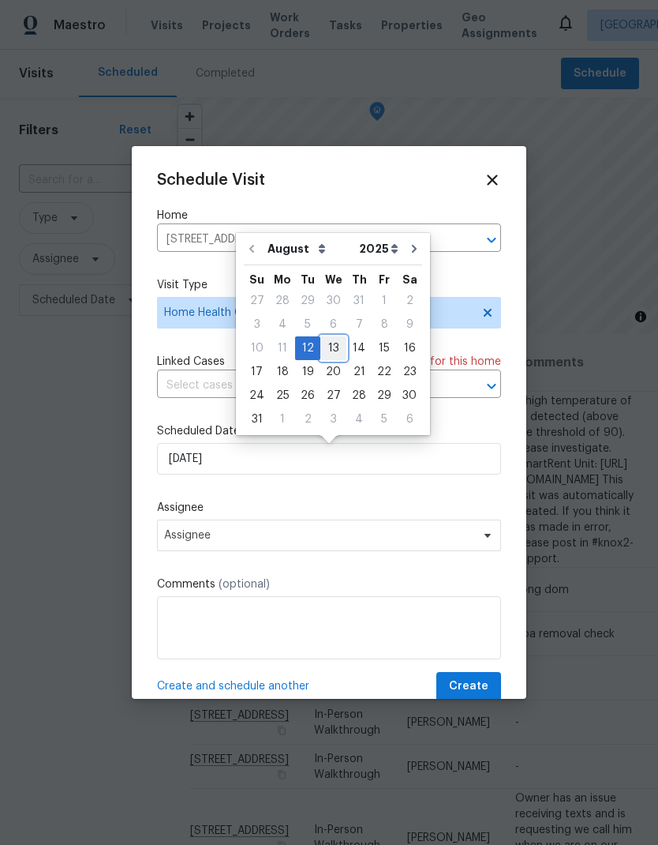
click at [335, 347] on div "13" at bounding box center [334, 348] width 26 height 22
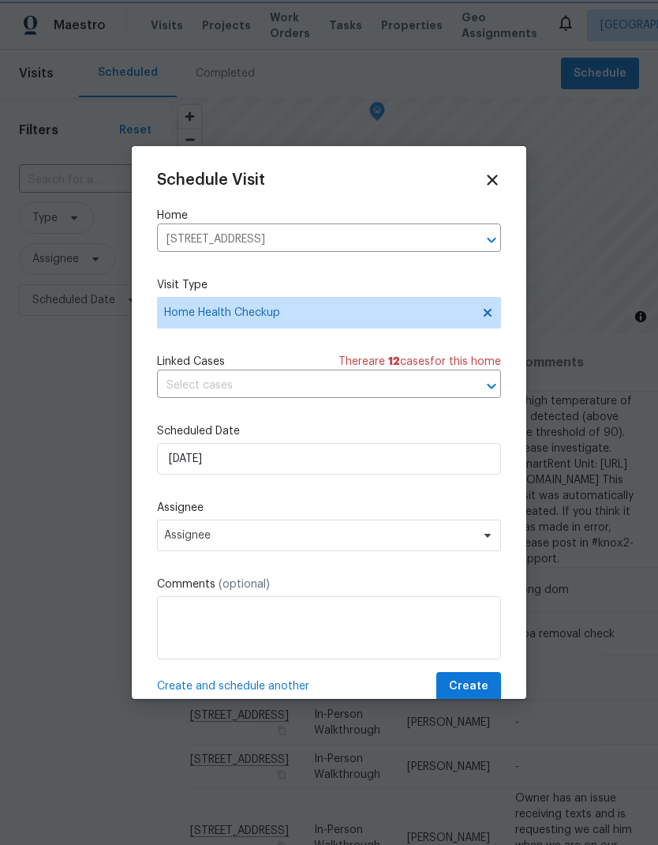
type input "[DATE]"
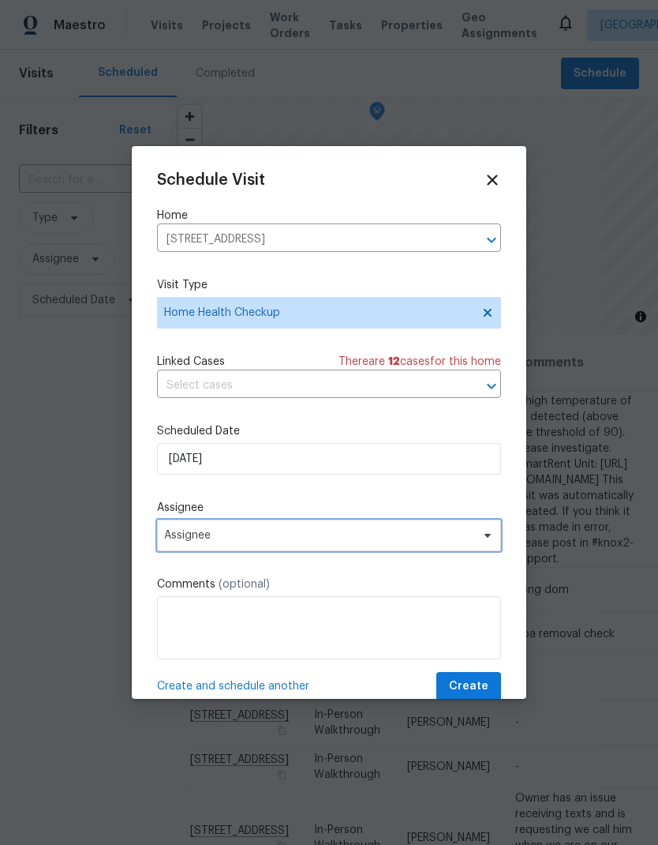
click at [336, 540] on span "Assignee" at bounding box center [318, 535] width 309 height 13
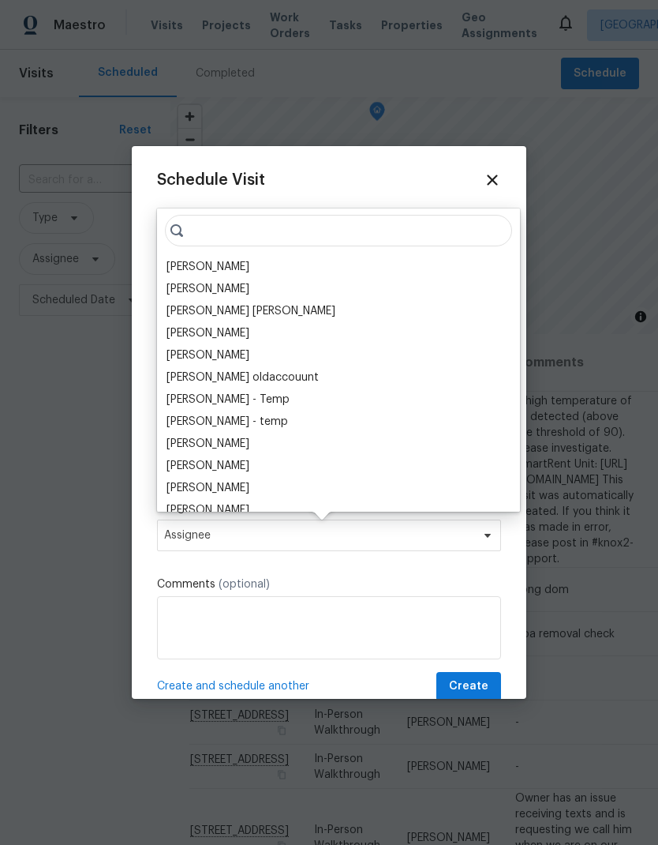
click at [212, 266] on div "[PERSON_NAME]" at bounding box center [208, 267] width 83 height 16
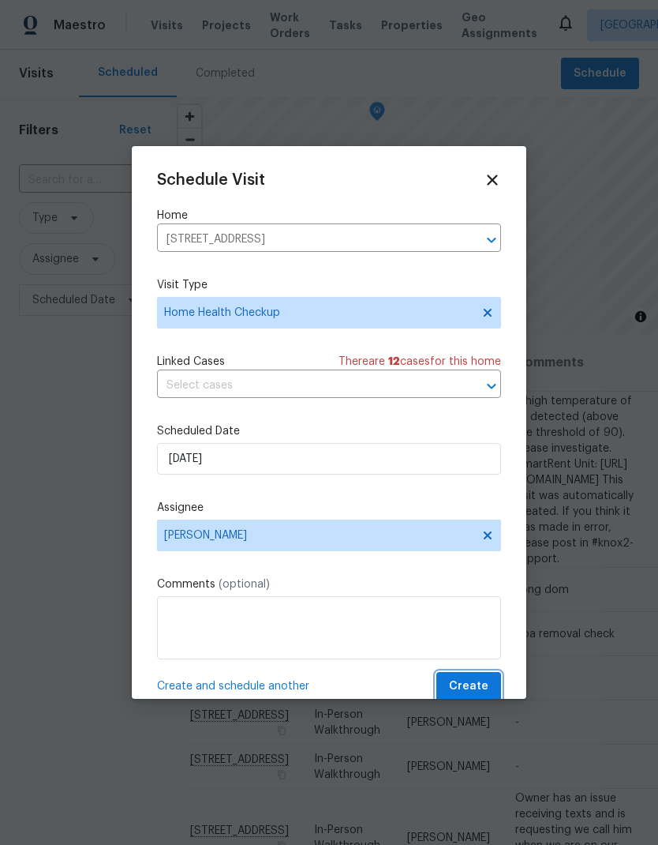
click at [474, 685] on span "Create" at bounding box center [468, 687] width 39 height 20
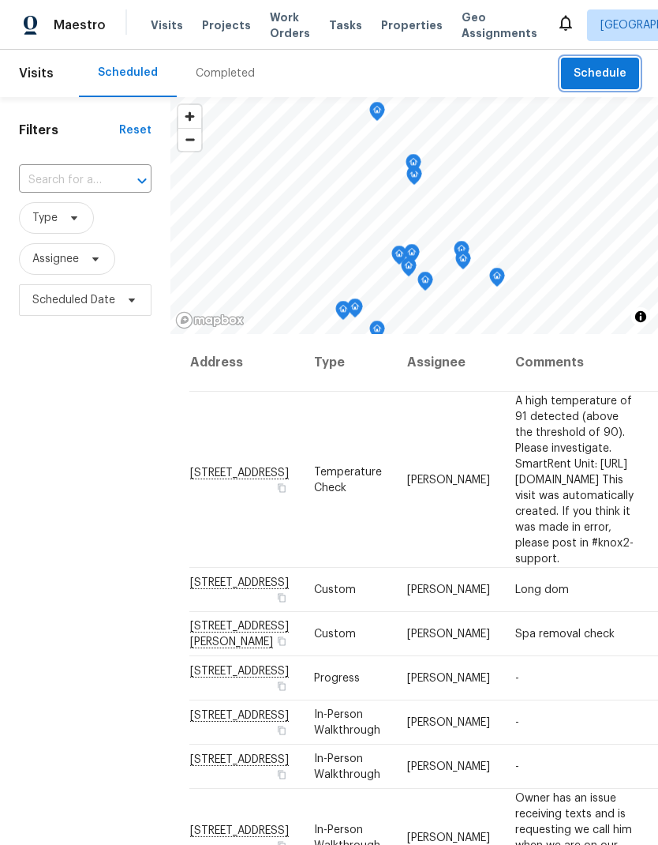
click at [620, 75] on span "Schedule" at bounding box center [600, 74] width 53 height 20
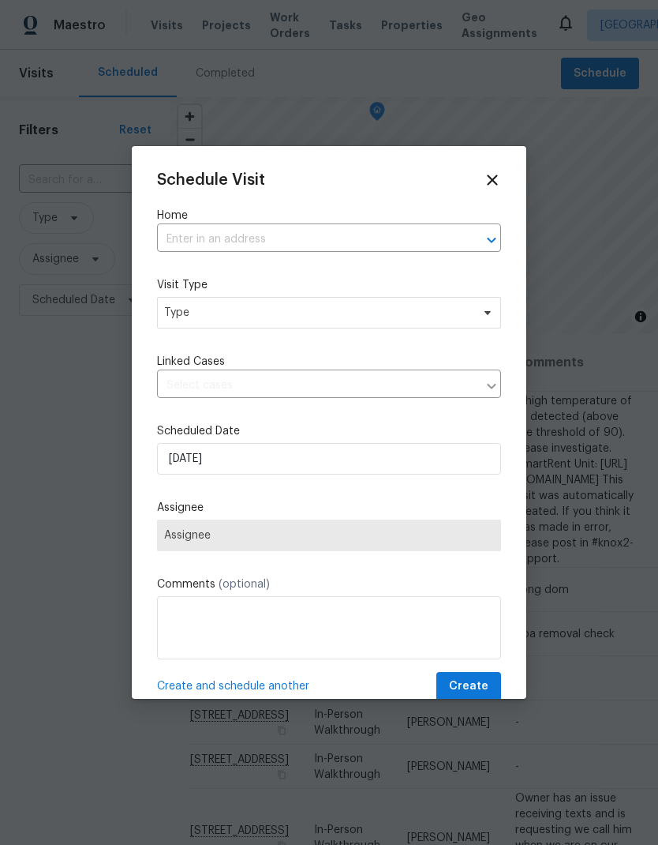
click at [281, 234] on input "text" at bounding box center [307, 239] width 300 height 24
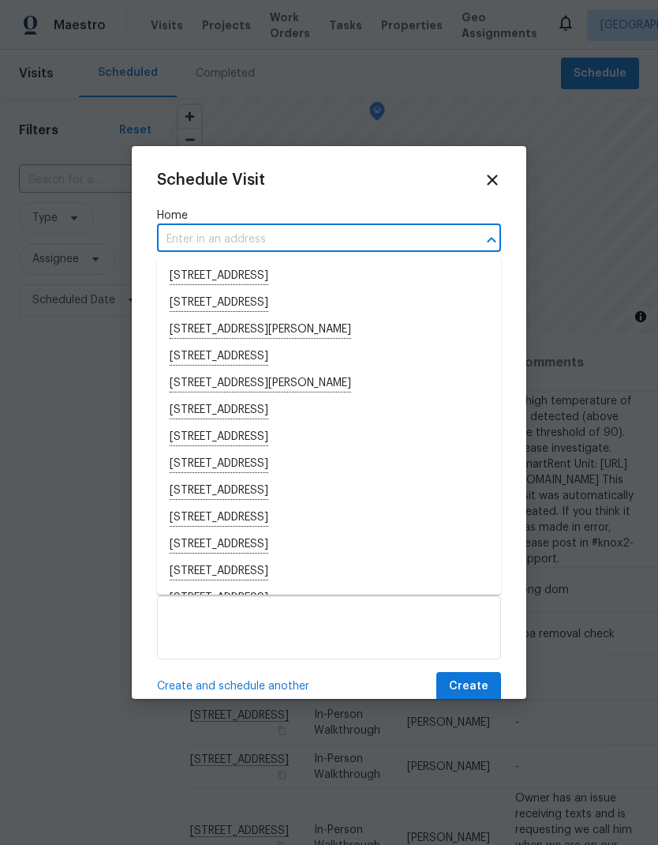
click at [241, 231] on input "text" at bounding box center [307, 239] width 300 height 24
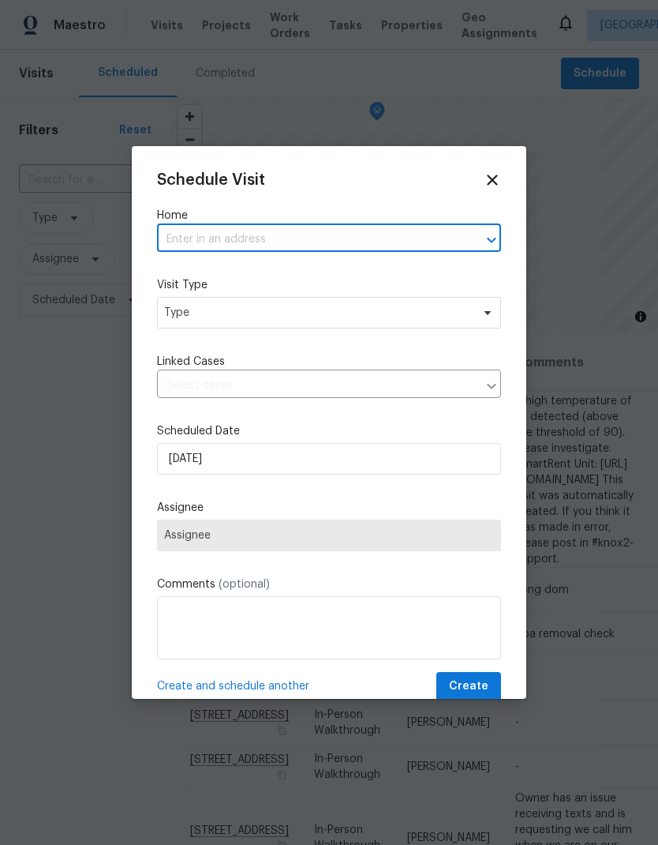
paste input "[STREET_ADDRESS]"
type input "[STREET_ADDRESS]"
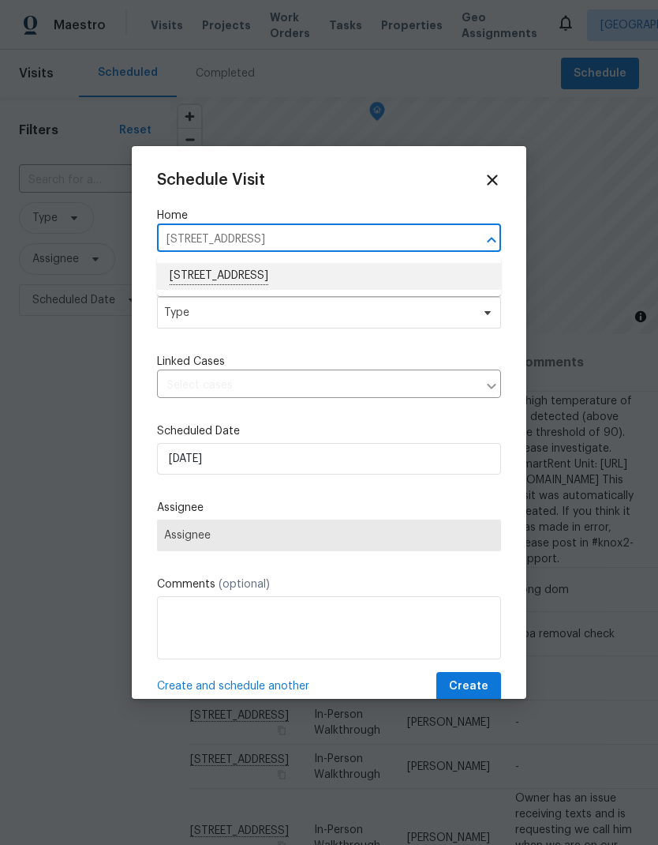
click at [344, 271] on li "[STREET_ADDRESS]" at bounding box center [329, 276] width 344 height 27
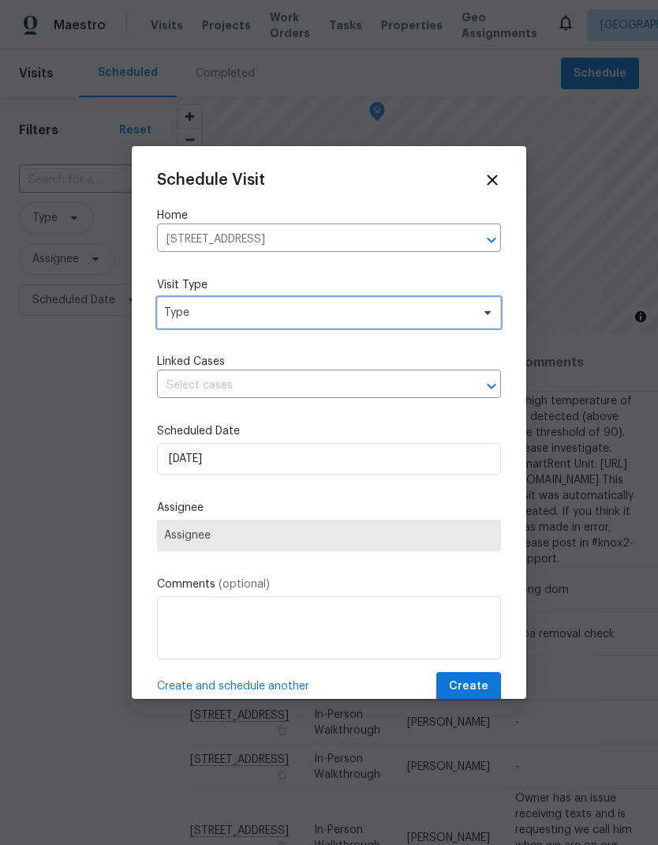
click at [361, 310] on span "Type" at bounding box center [317, 313] width 307 height 16
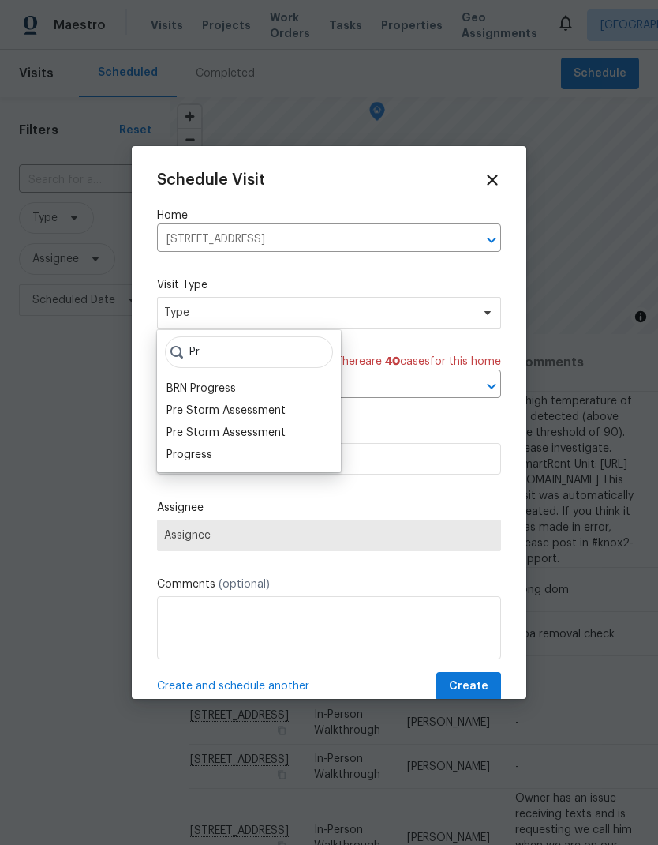
type input "Pr"
click at [209, 450] on div "Progress" at bounding box center [190, 455] width 46 height 16
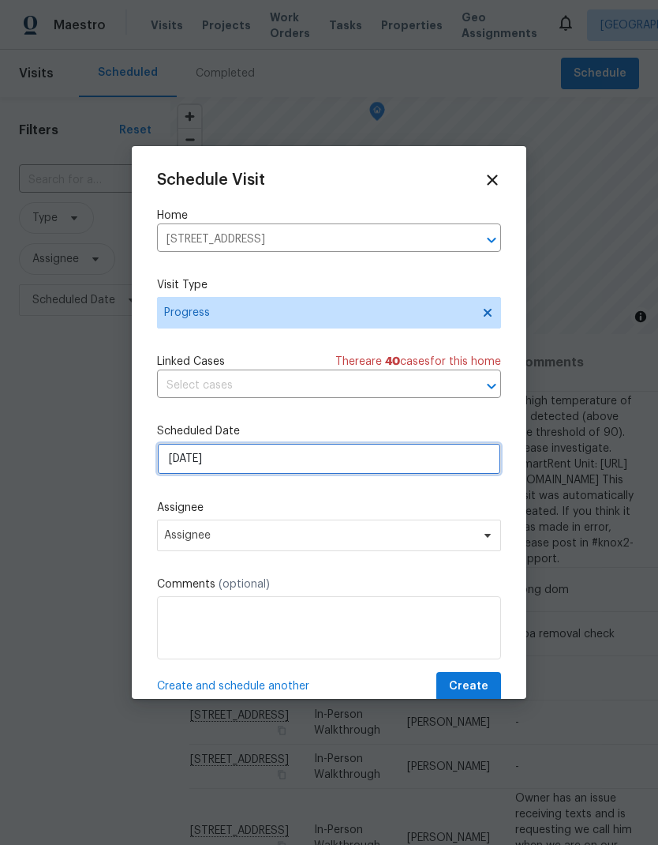
click at [366, 458] on input "[DATE]" at bounding box center [329, 459] width 344 height 32
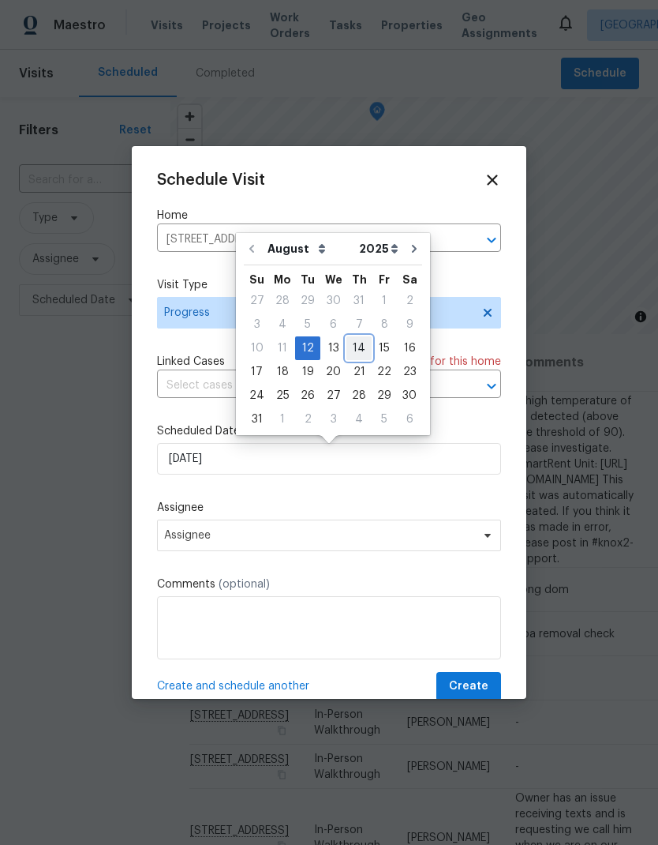
click at [359, 345] on div "14" at bounding box center [359, 348] width 25 height 22
type input "[DATE]"
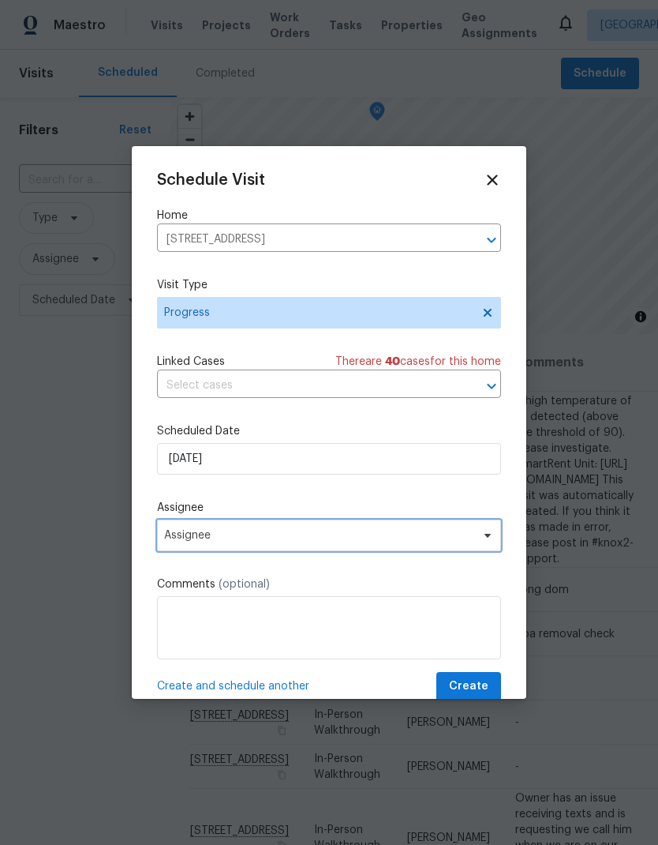
click at [442, 538] on span "Assignee" at bounding box center [318, 535] width 309 height 13
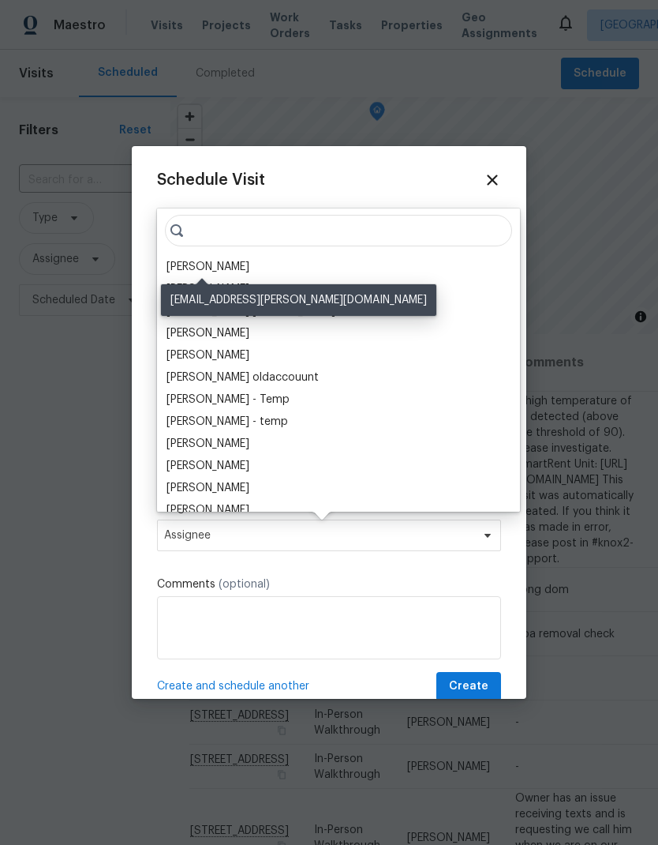
click at [234, 268] on div "[PERSON_NAME]" at bounding box center [208, 267] width 83 height 16
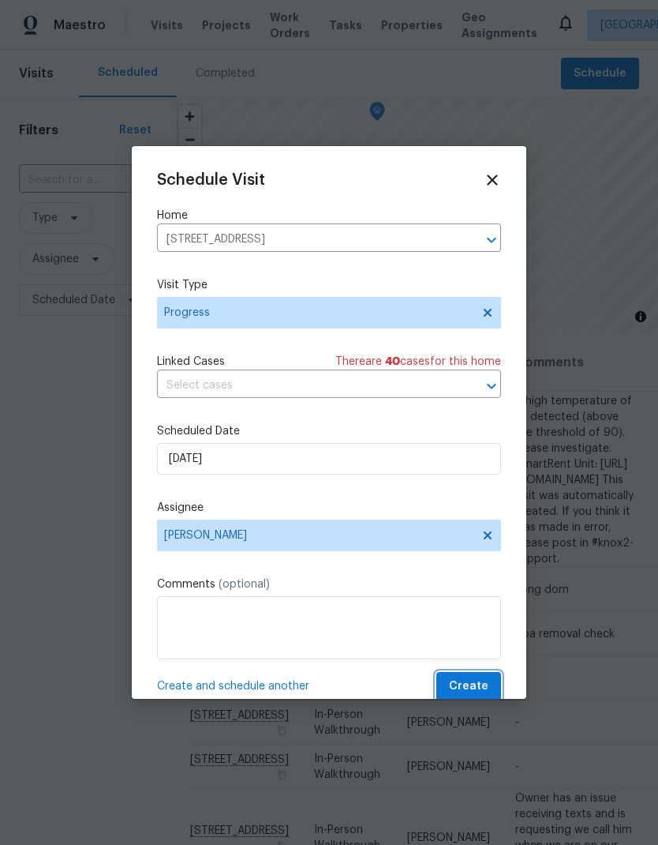
click at [474, 691] on span "Create" at bounding box center [468, 687] width 39 height 20
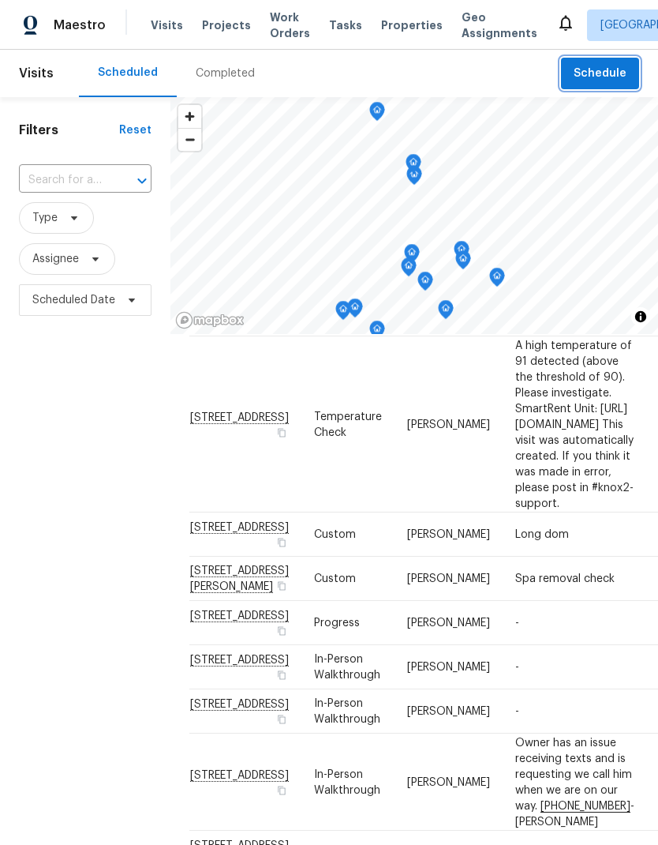
scroll to position [55, 0]
click at [125, 723] on div "Filters Reset ​ Type Assignee Scheduled Date" at bounding box center [85, 553] width 171 height 913
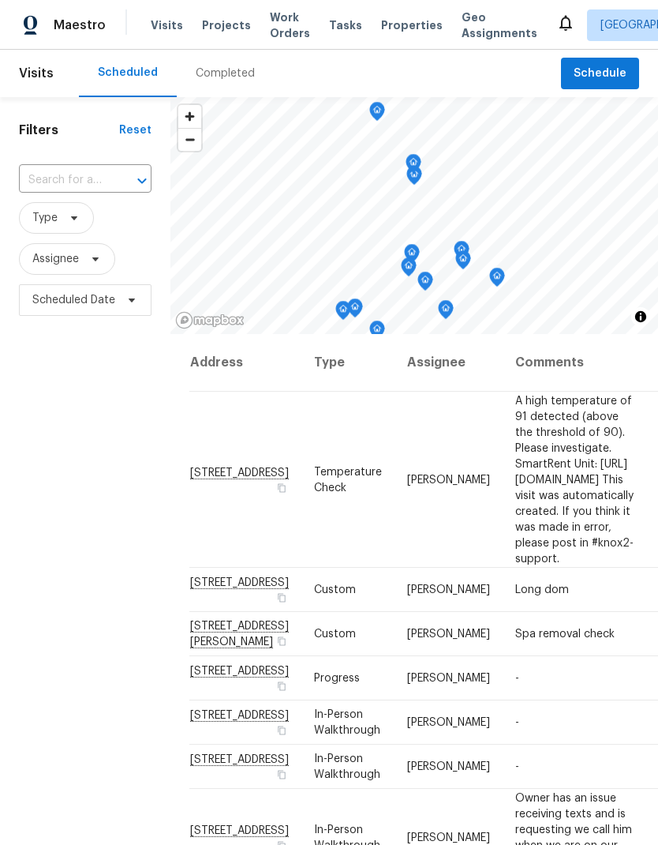
scroll to position [0, 0]
click at [117, 609] on div "Filters Reset ​ Type Assignee Scheduled Date" at bounding box center [85, 553] width 171 height 913
